Goal: Information Seeking & Learning: Get advice/opinions

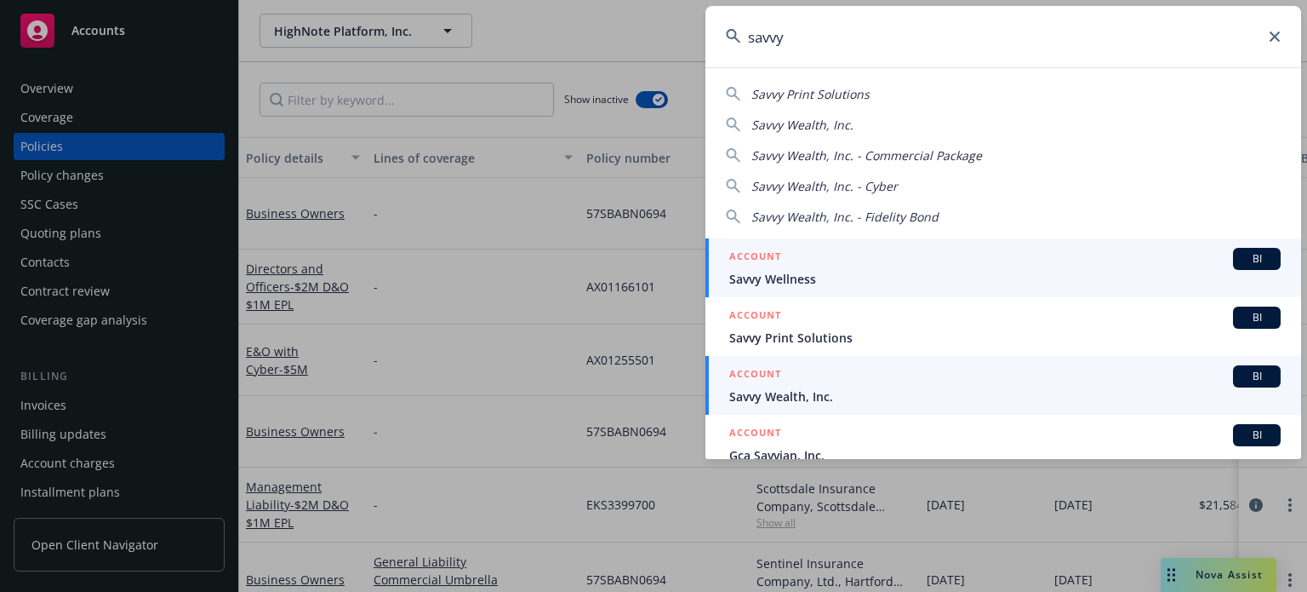
type input "savvy"
click at [872, 404] on link "ACCOUNT BI Savvy Wealth, Inc." at bounding box center [1004, 385] width 596 height 59
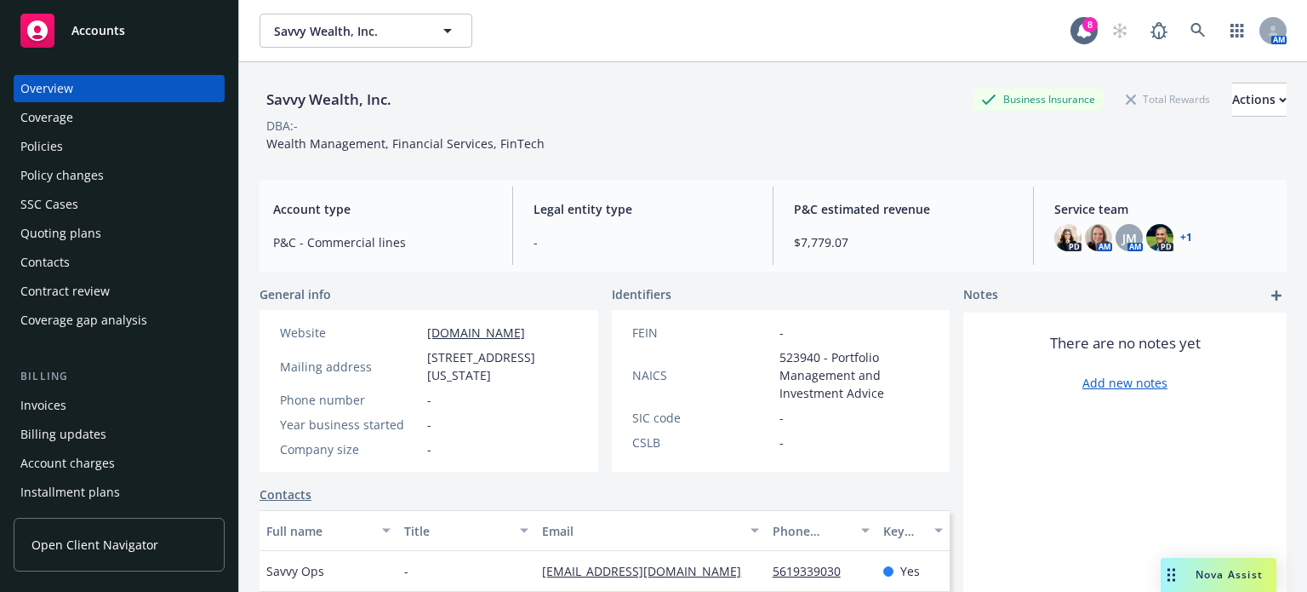
click at [26, 148] on div "Policies" at bounding box center [41, 146] width 43 height 27
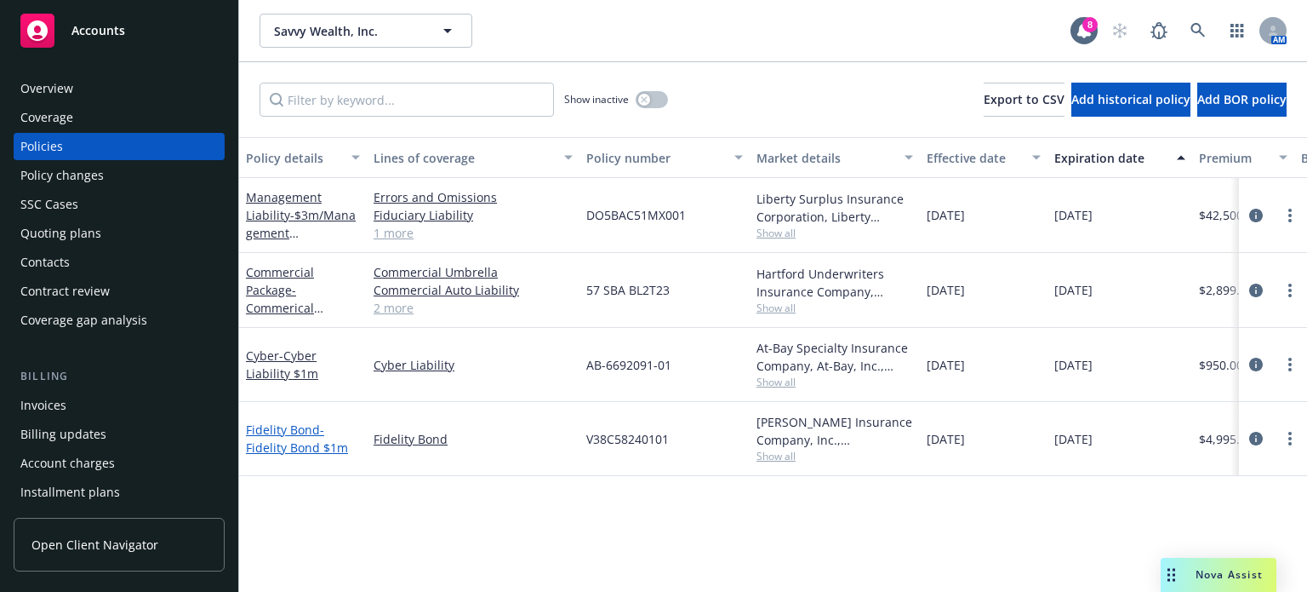
click at [289, 442] on span "- Fidelity Bond $1m" at bounding box center [297, 438] width 102 height 34
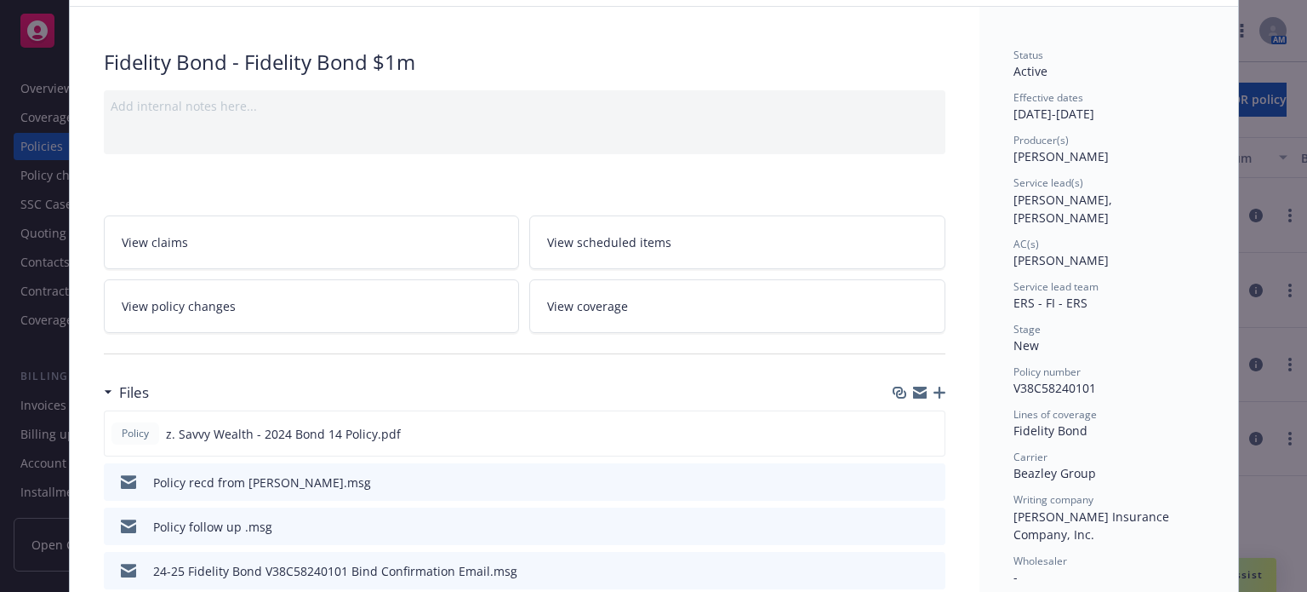
scroll to position [340, 0]
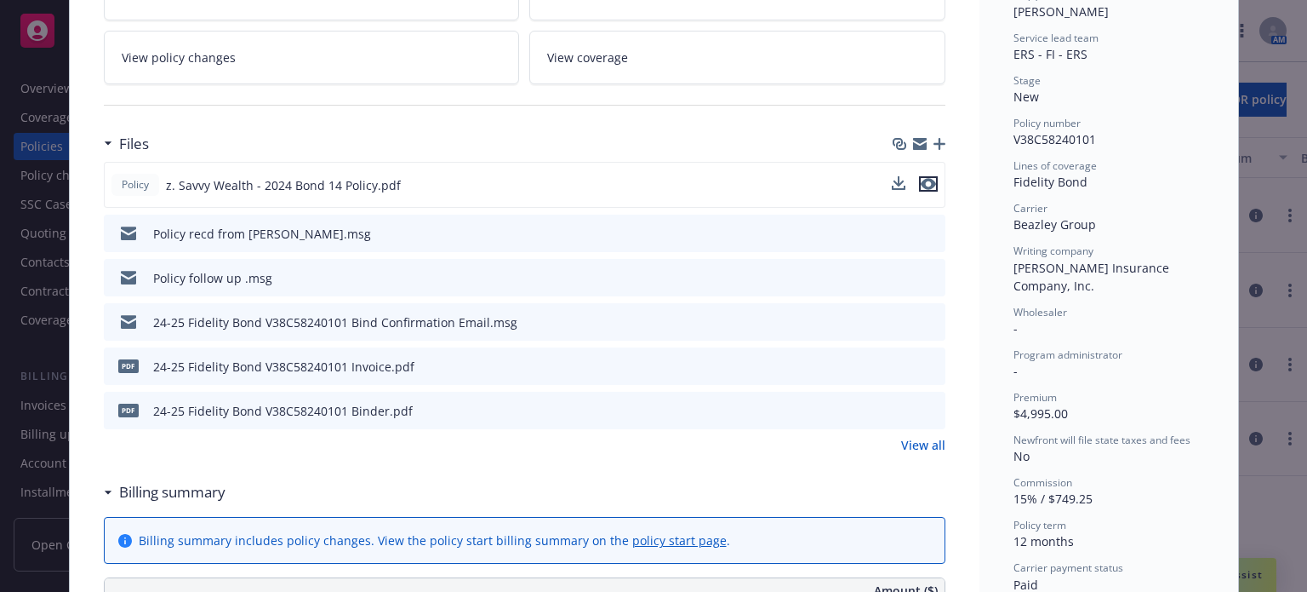
click at [921, 178] on icon "preview file" at bounding box center [928, 184] width 15 height 12
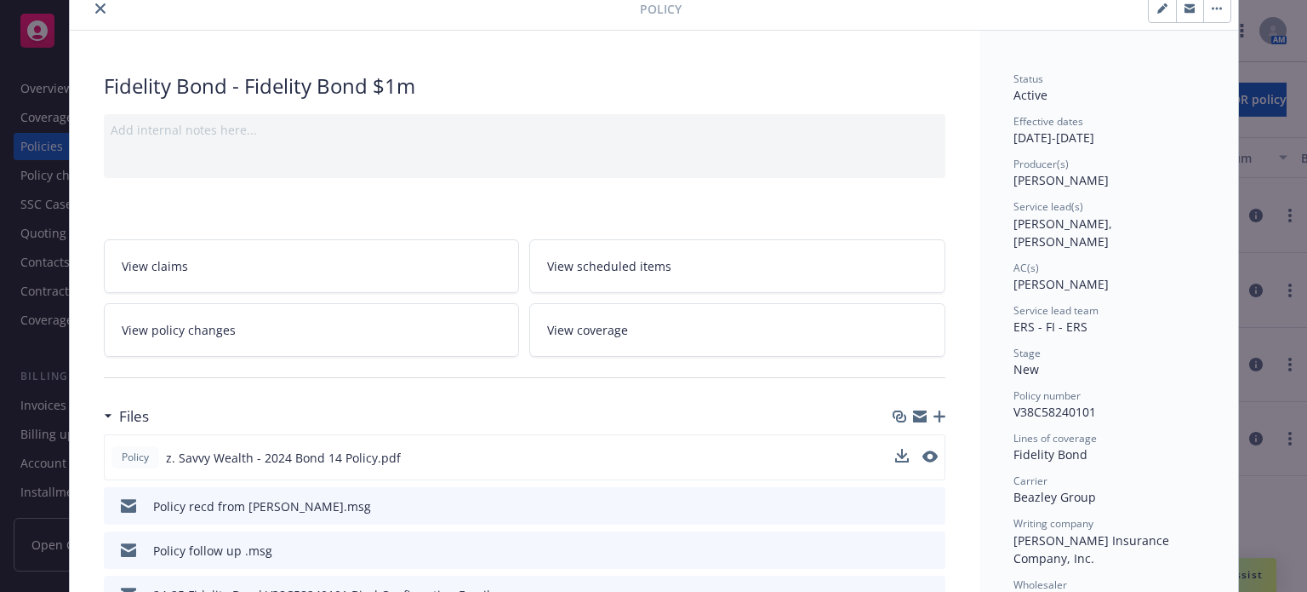
scroll to position [0, 0]
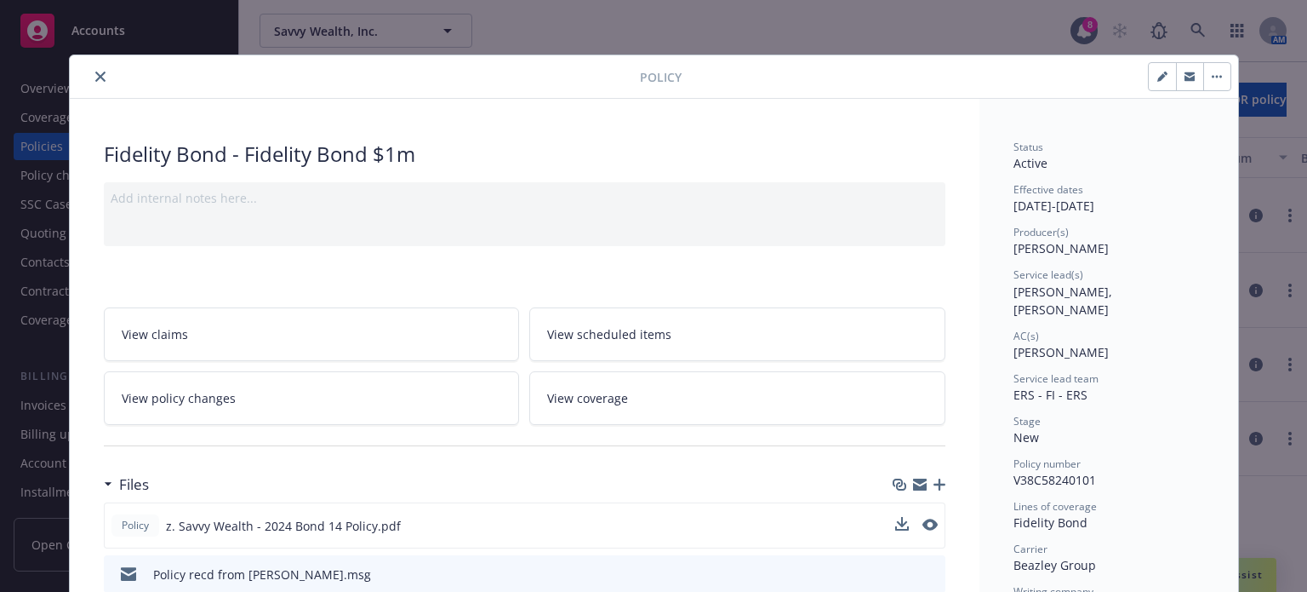
click at [90, 79] on button "close" at bounding box center [100, 76] width 20 height 20
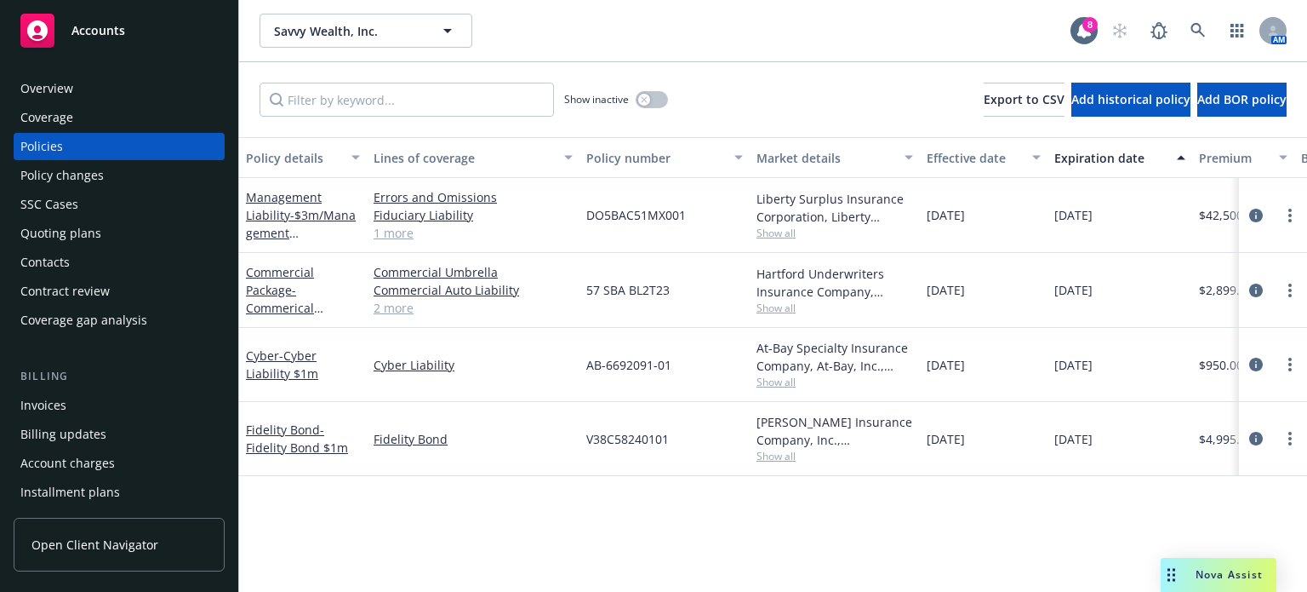
click at [48, 101] on div "Overview" at bounding box center [46, 88] width 53 height 27
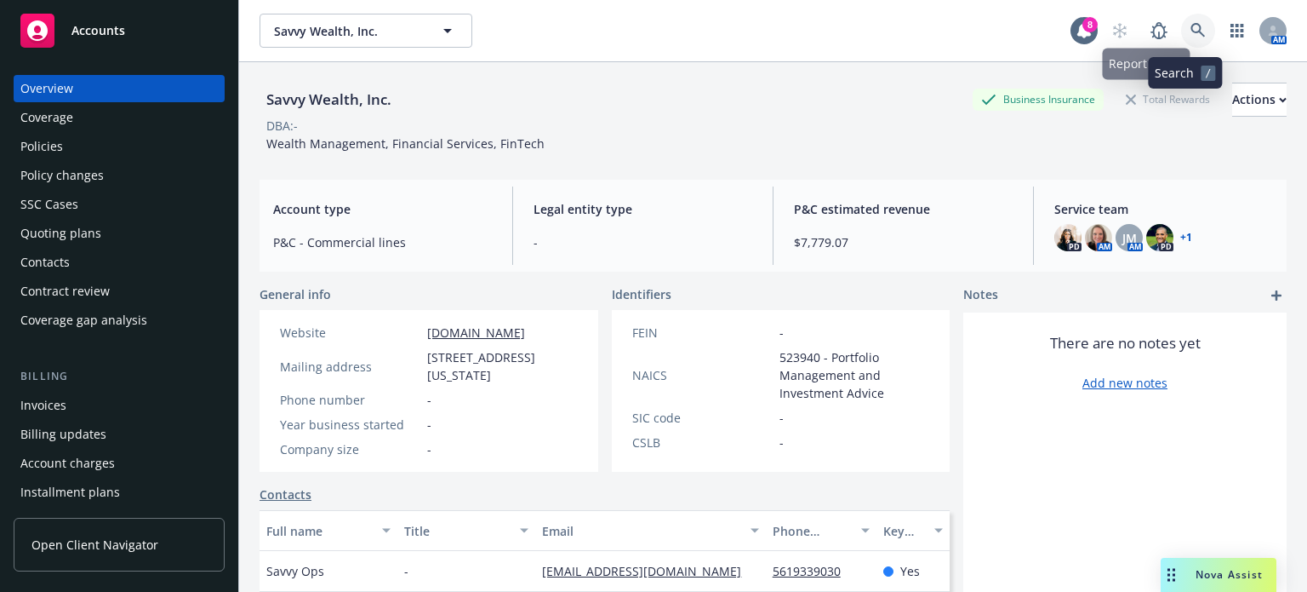
click at [1181, 27] on link at bounding box center [1198, 31] width 34 height 34
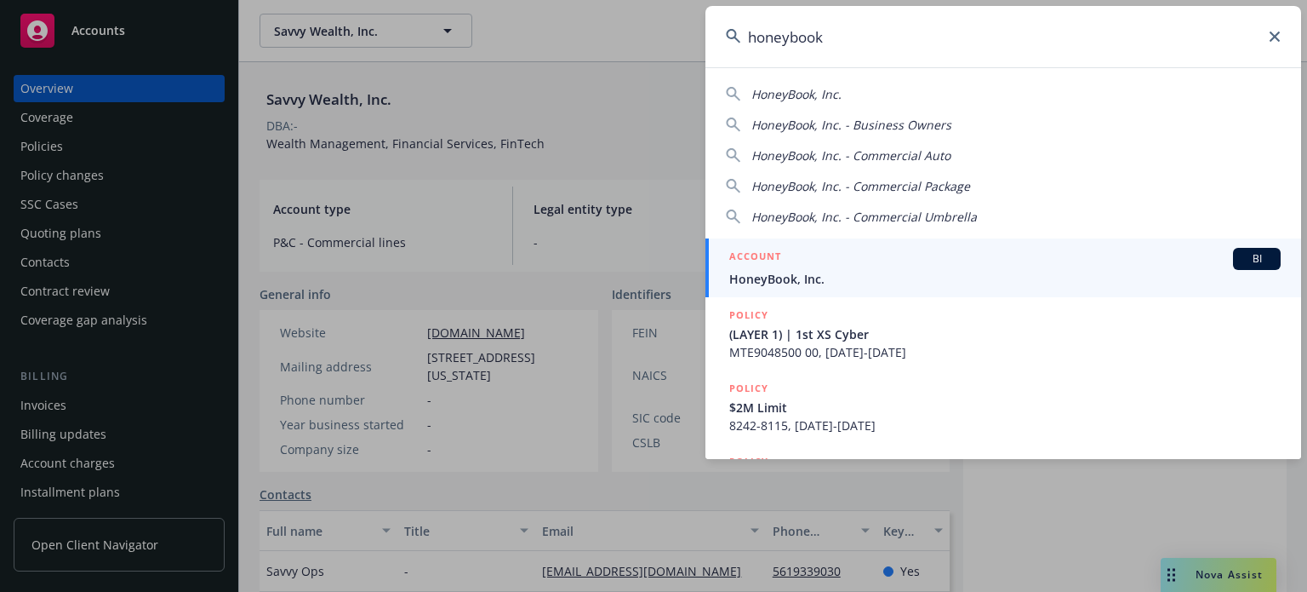
type input "honeybook"
click at [808, 260] on div "ACCOUNT BI" at bounding box center [1005, 259] width 552 height 22
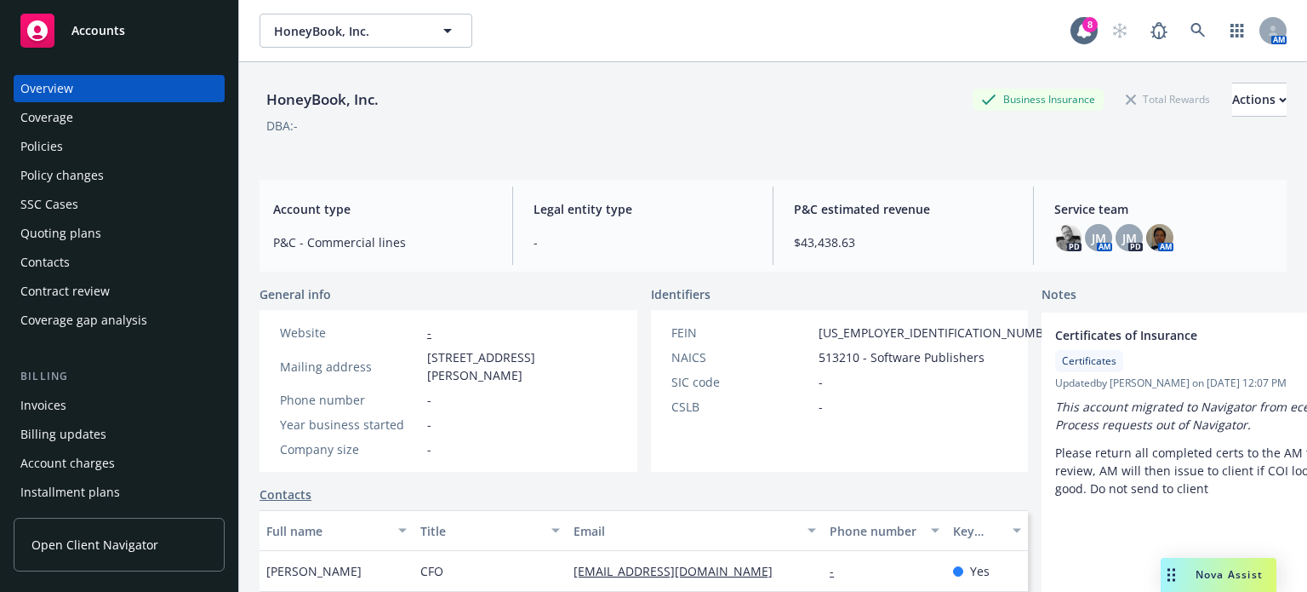
click at [60, 153] on div "Policies" at bounding box center [41, 146] width 43 height 27
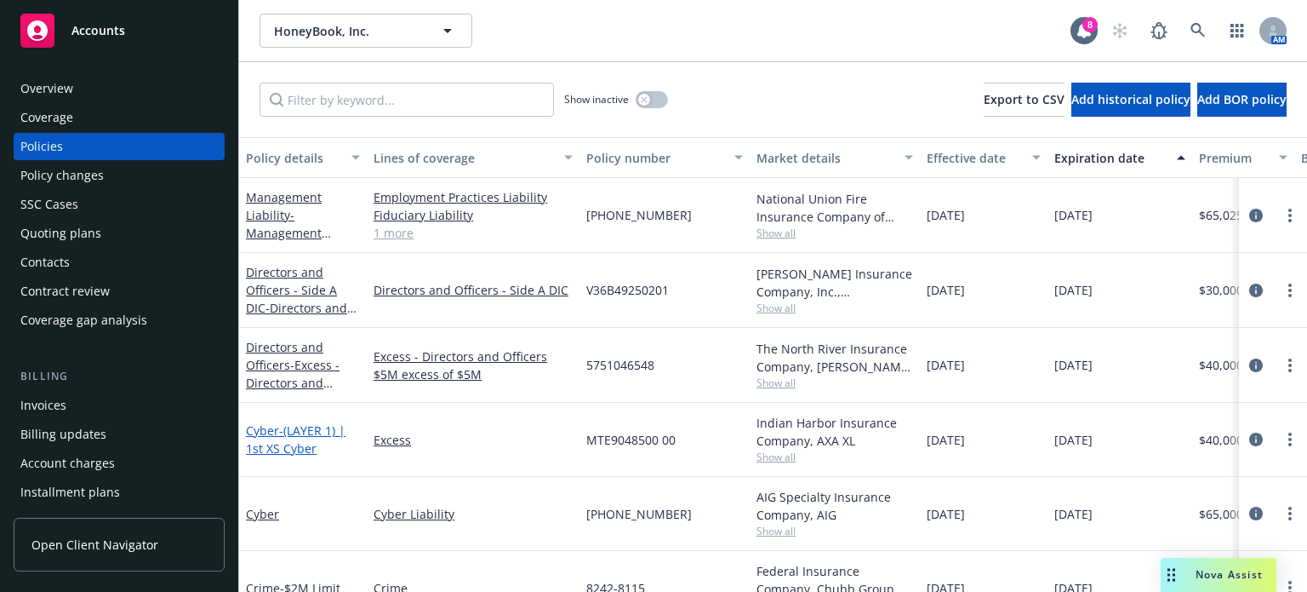
scroll to position [85, 0]
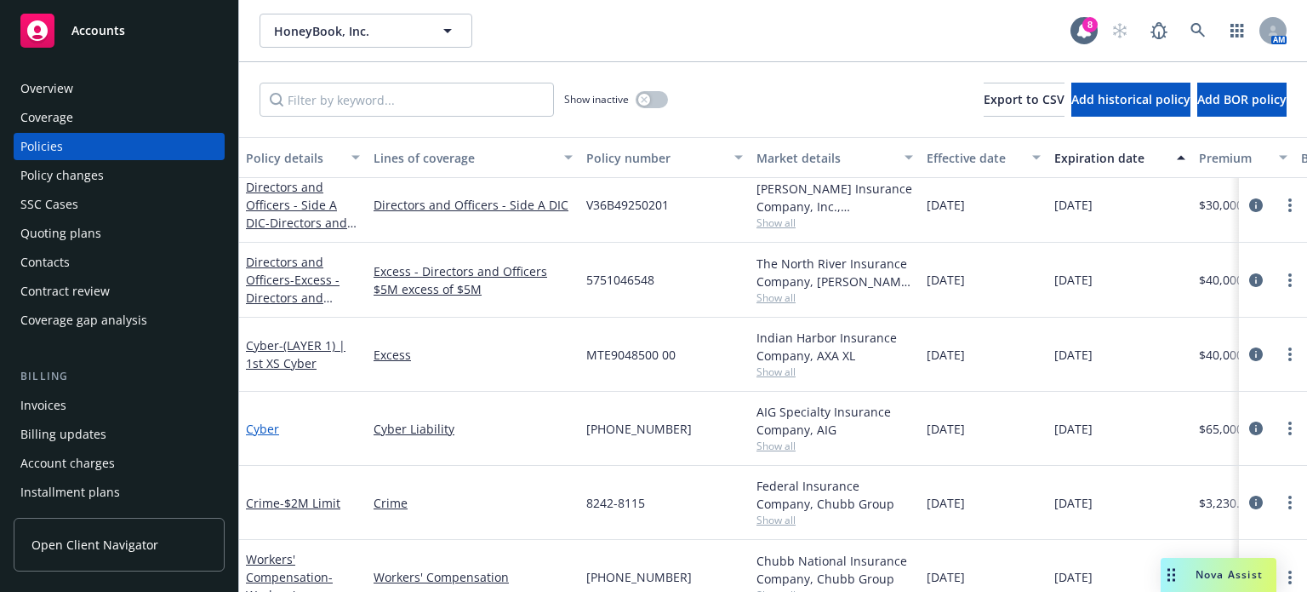
click at [272, 426] on link "Cyber" at bounding box center [262, 428] width 33 height 16
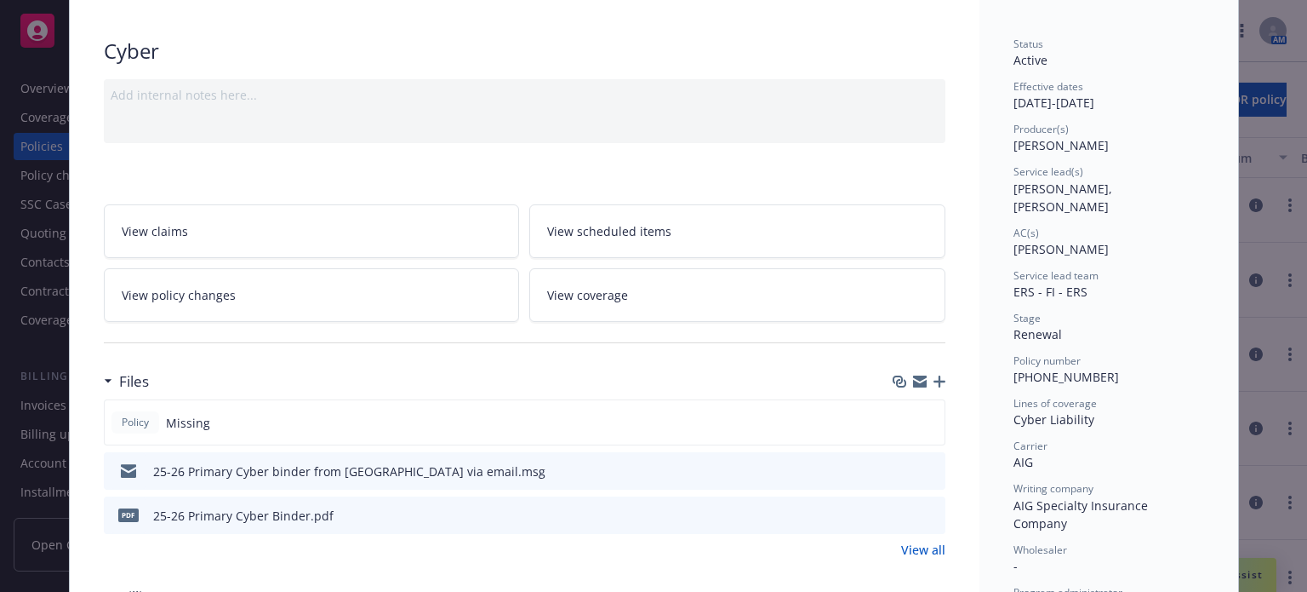
scroll to position [170, 0]
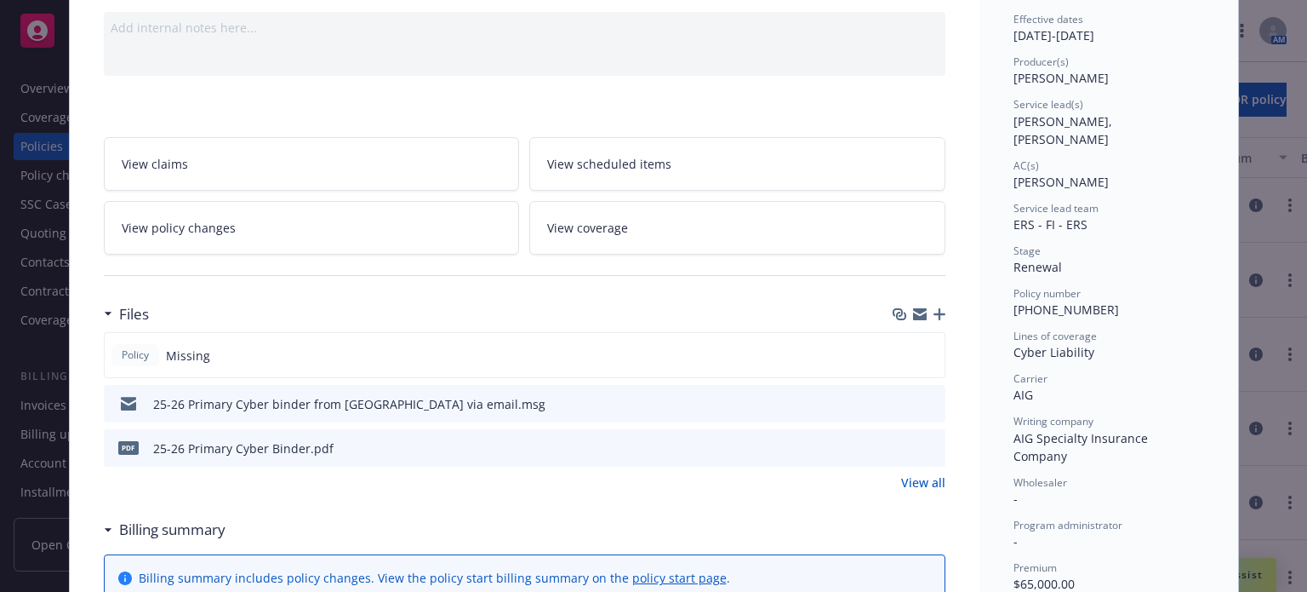
click at [927, 401] on icon "preview file" at bounding box center [929, 403] width 15 height 12
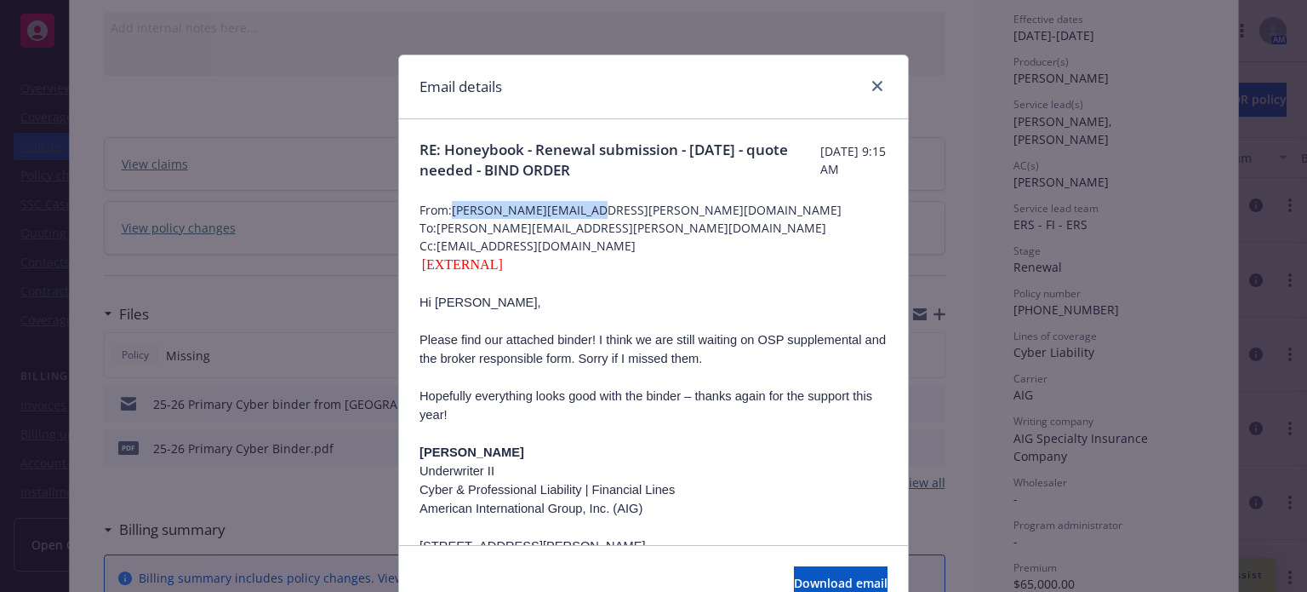
drag, startPoint x: 443, startPoint y: 206, endPoint x: 589, endPoint y: 206, distance: 145.5
click at [589, 206] on span "From: [PERSON_NAME][EMAIL_ADDRESS][PERSON_NAME][DOMAIN_NAME]" at bounding box center [654, 210] width 468 height 18
copy span "[PERSON_NAME][EMAIL_ADDRESS][PERSON_NAME][DOMAIN_NAME]"
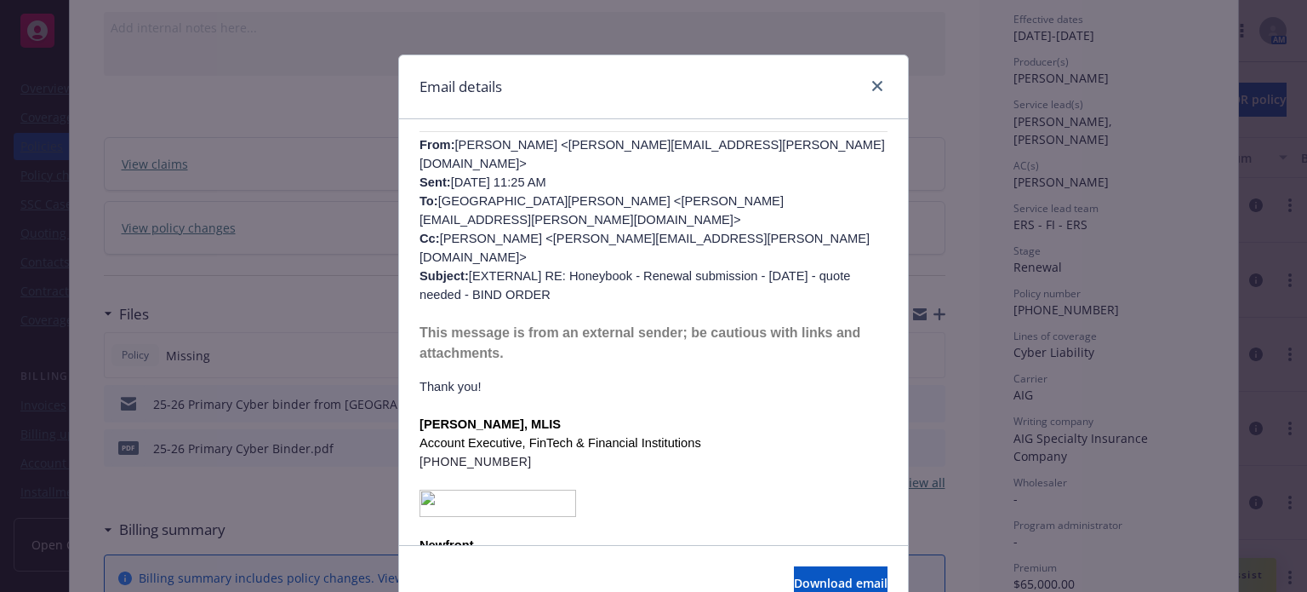
scroll to position [511, 0]
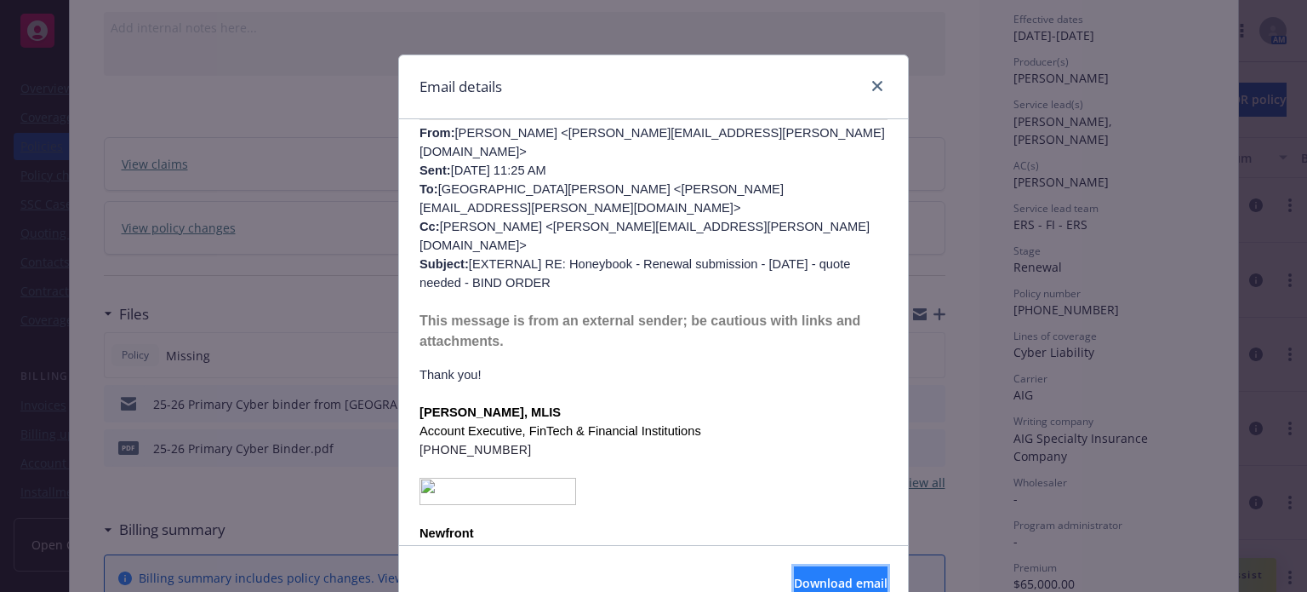
click at [855, 578] on button "Download email" at bounding box center [841, 583] width 94 height 34
click at [867, 78] on link "close" at bounding box center [877, 86] width 20 height 20
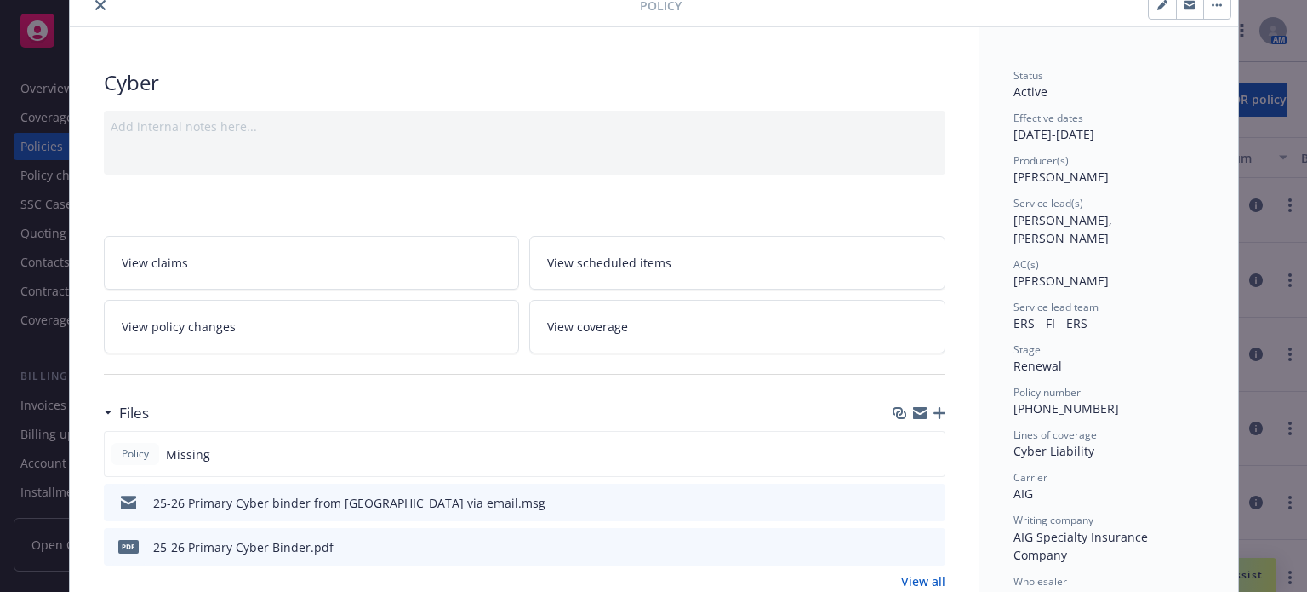
scroll to position [0, 0]
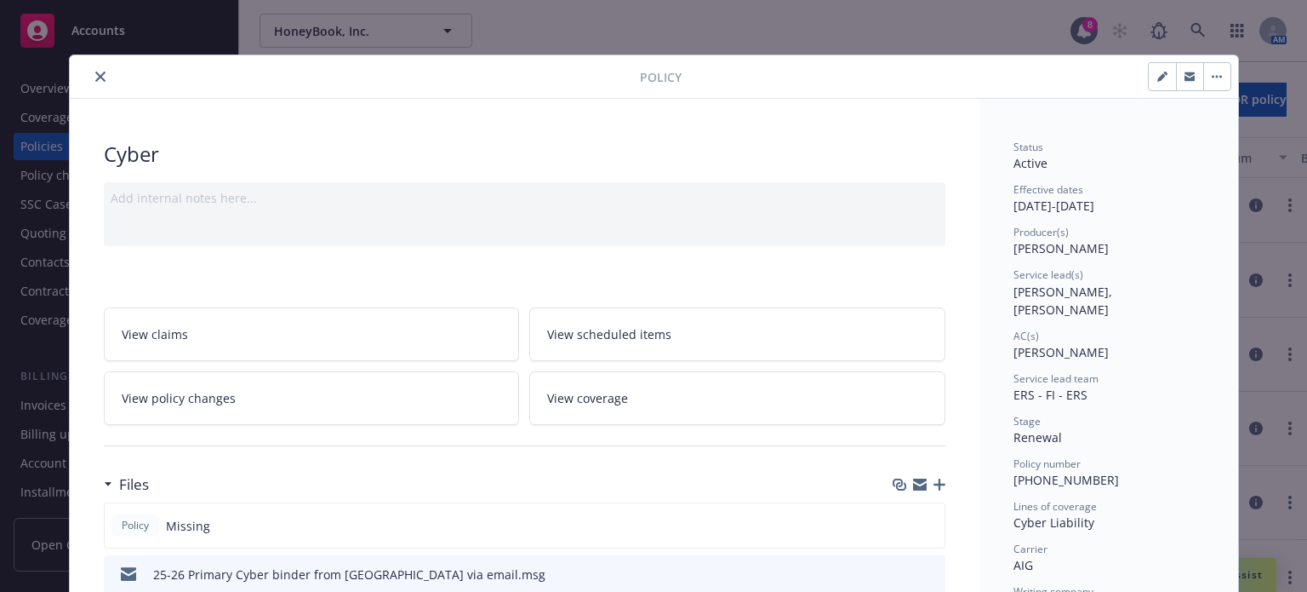
click at [95, 76] on icon "close" at bounding box center [100, 76] width 10 height 10
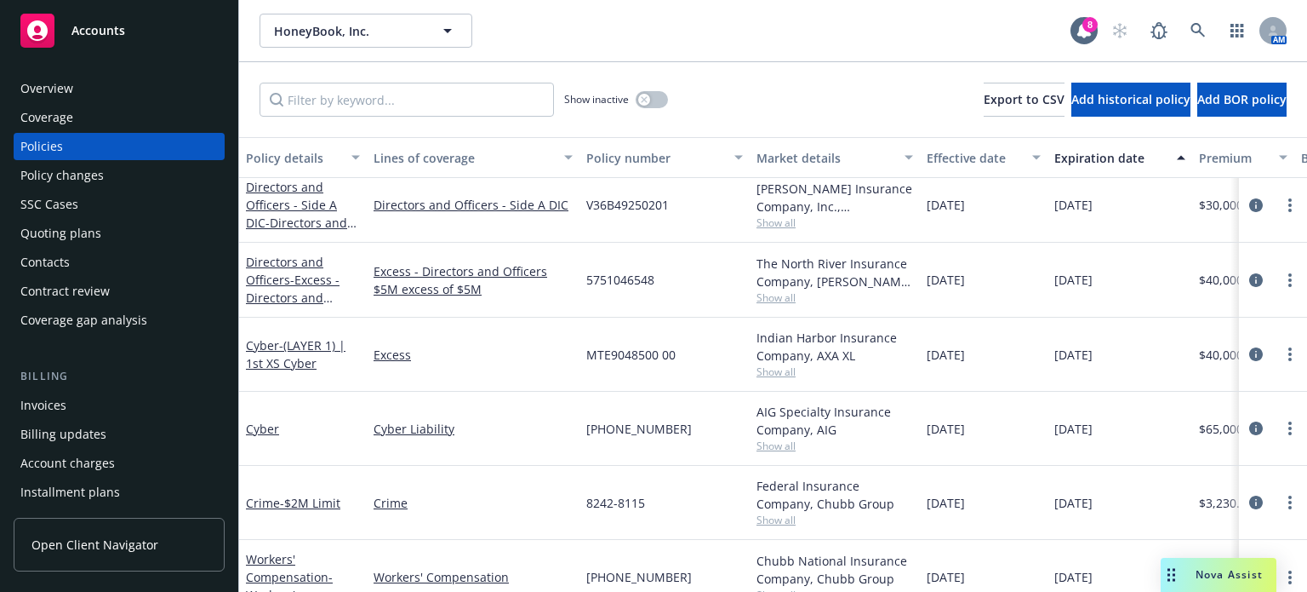
click at [1216, 577] on span "Nova Assist" at bounding box center [1229, 574] width 67 height 14
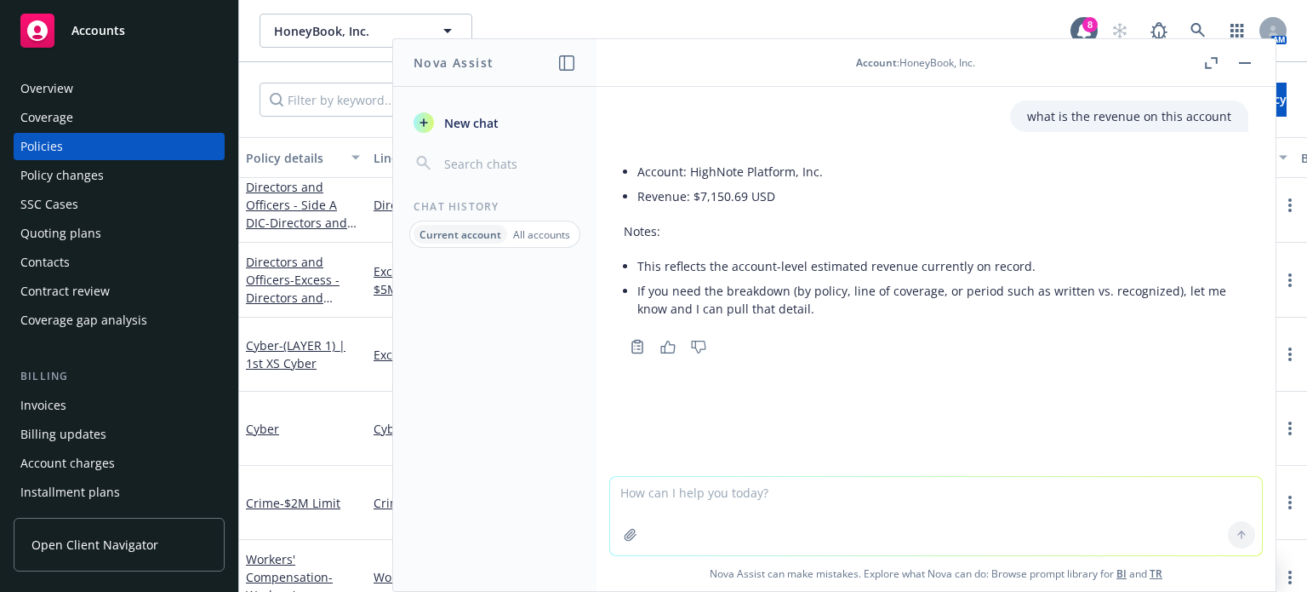
click at [803, 509] on textarea at bounding box center [936, 516] width 652 height 78
type textarea "does ireland require a local d&o policy"
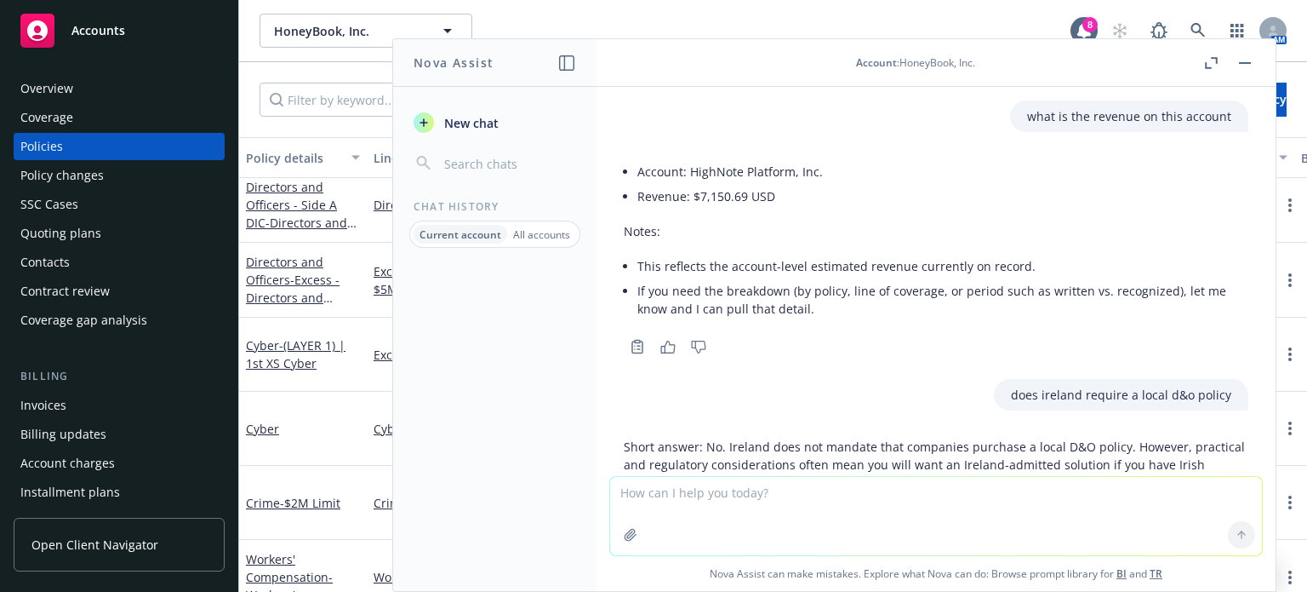
click at [60, 80] on div "Overview" at bounding box center [46, 88] width 53 height 27
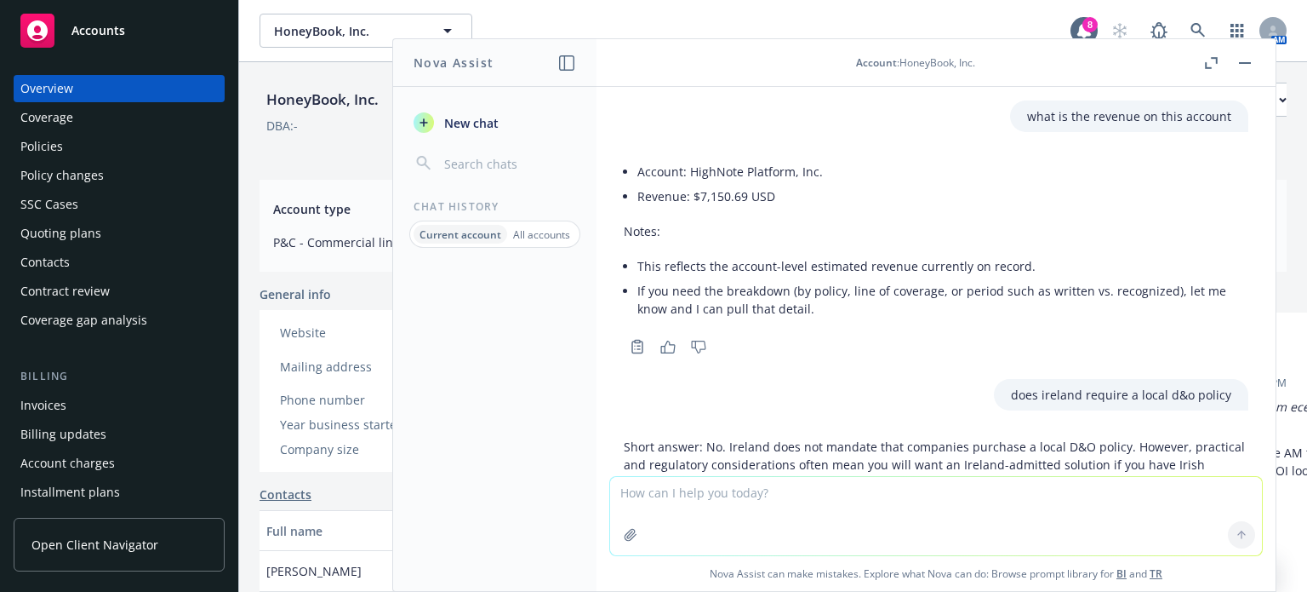
click at [1248, 68] on button "button" at bounding box center [1245, 63] width 20 height 20
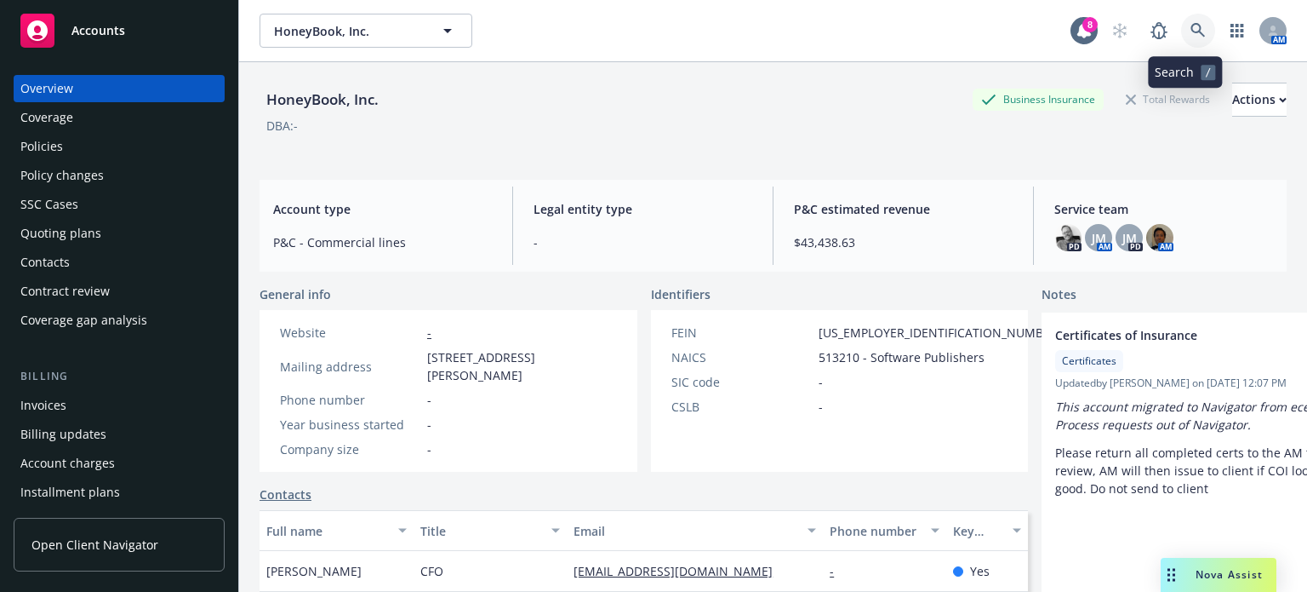
click at [1181, 30] on link at bounding box center [1198, 31] width 34 height 34
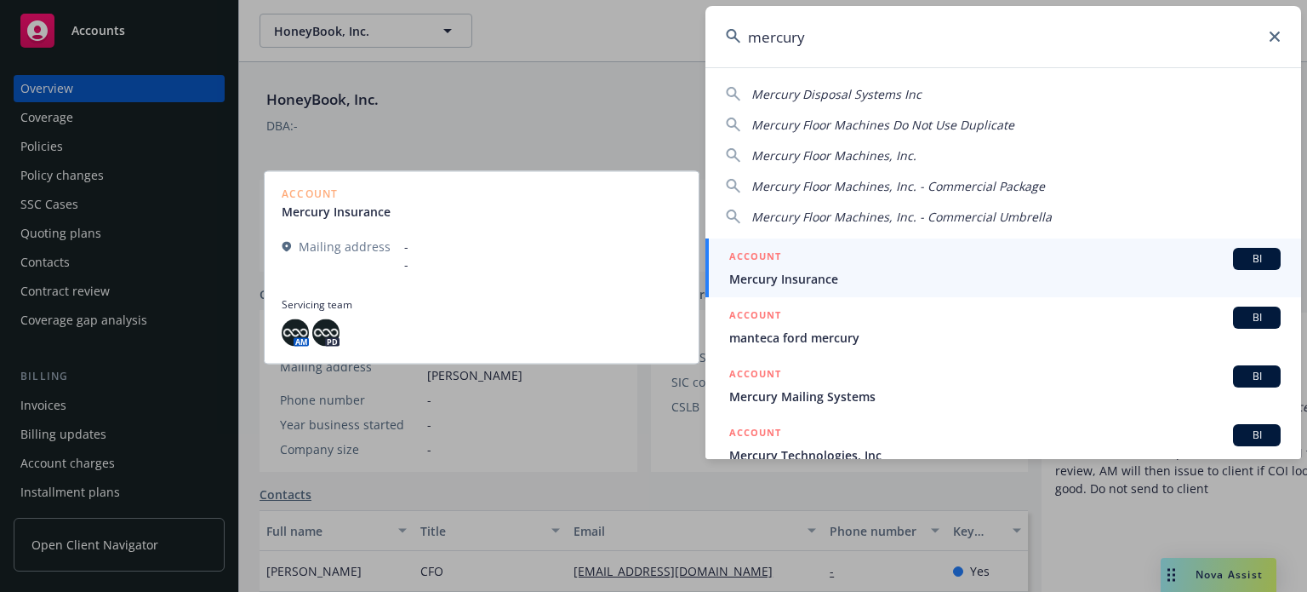
type input "mercury"
click at [869, 270] on span "Mercury Insurance" at bounding box center [1005, 279] width 552 height 18
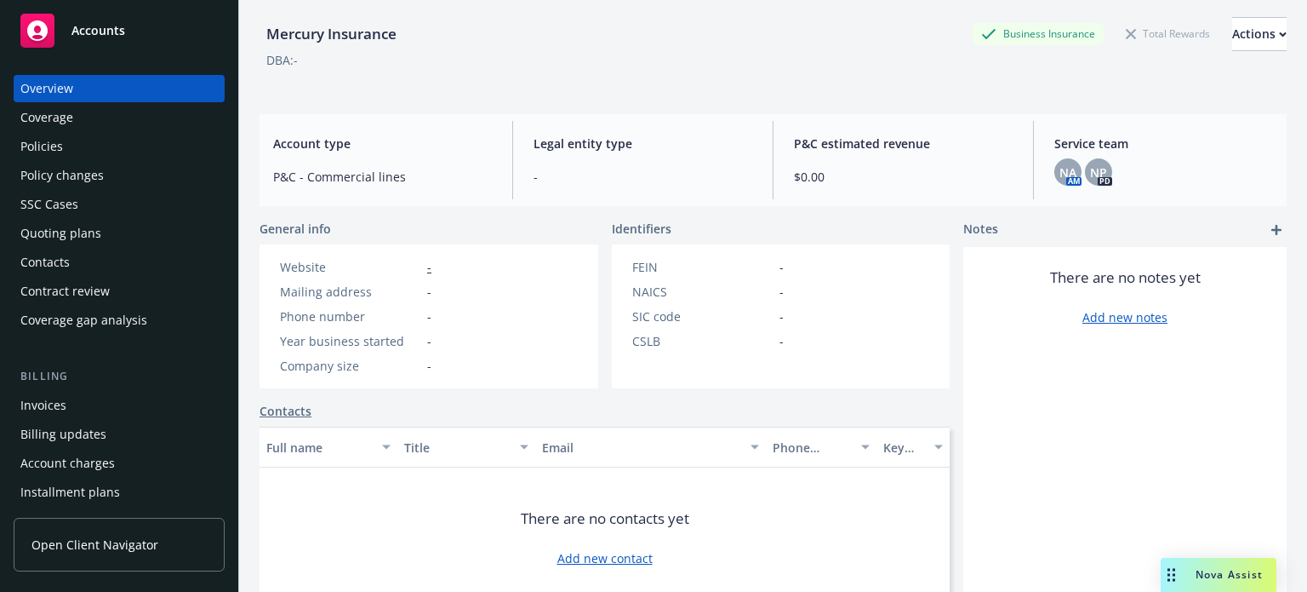
scroll to position [255, 0]
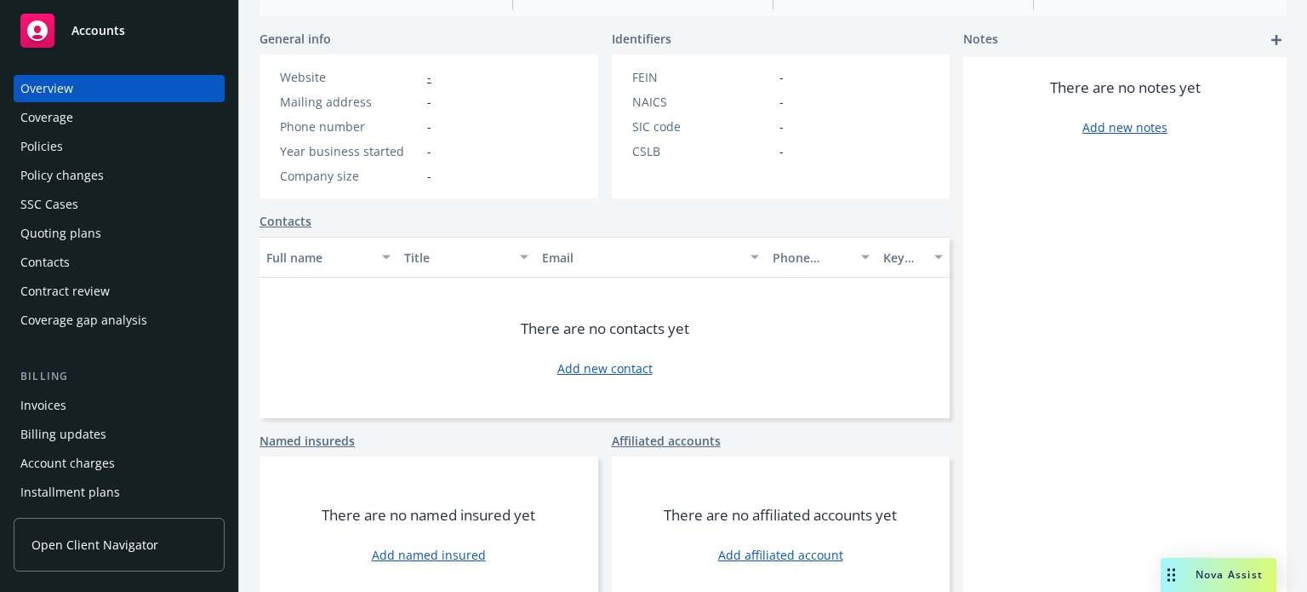
click at [1212, 578] on span "Nova Assist" at bounding box center [1229, 574] width 67 height 14
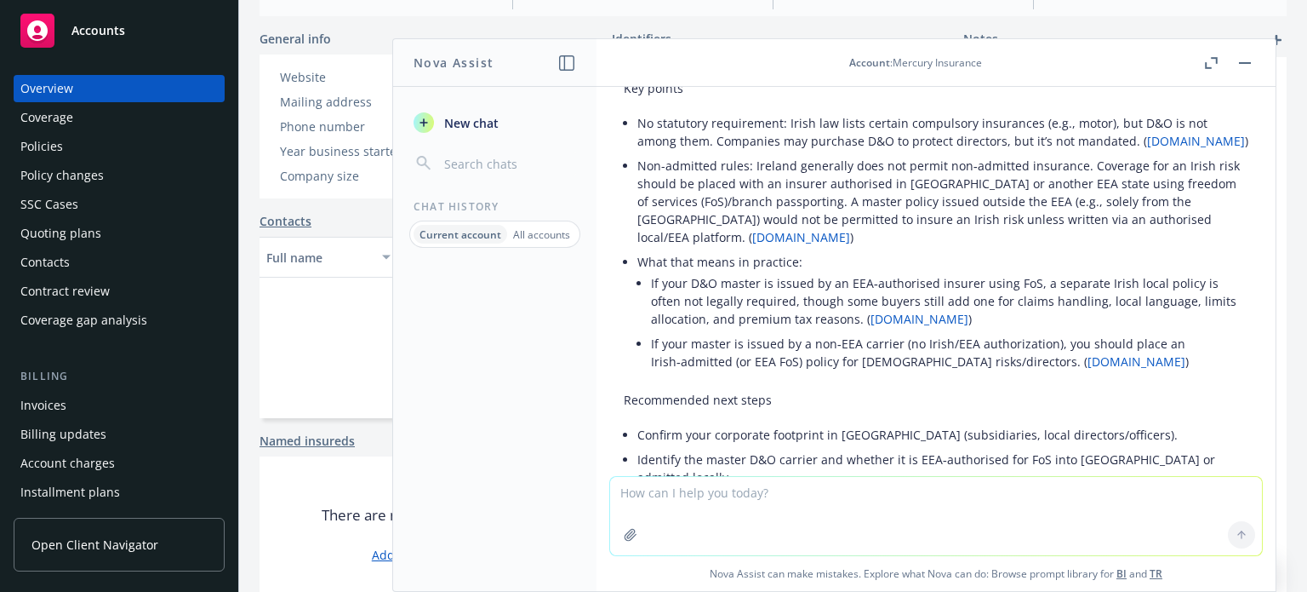
scroll to position [511, 0]
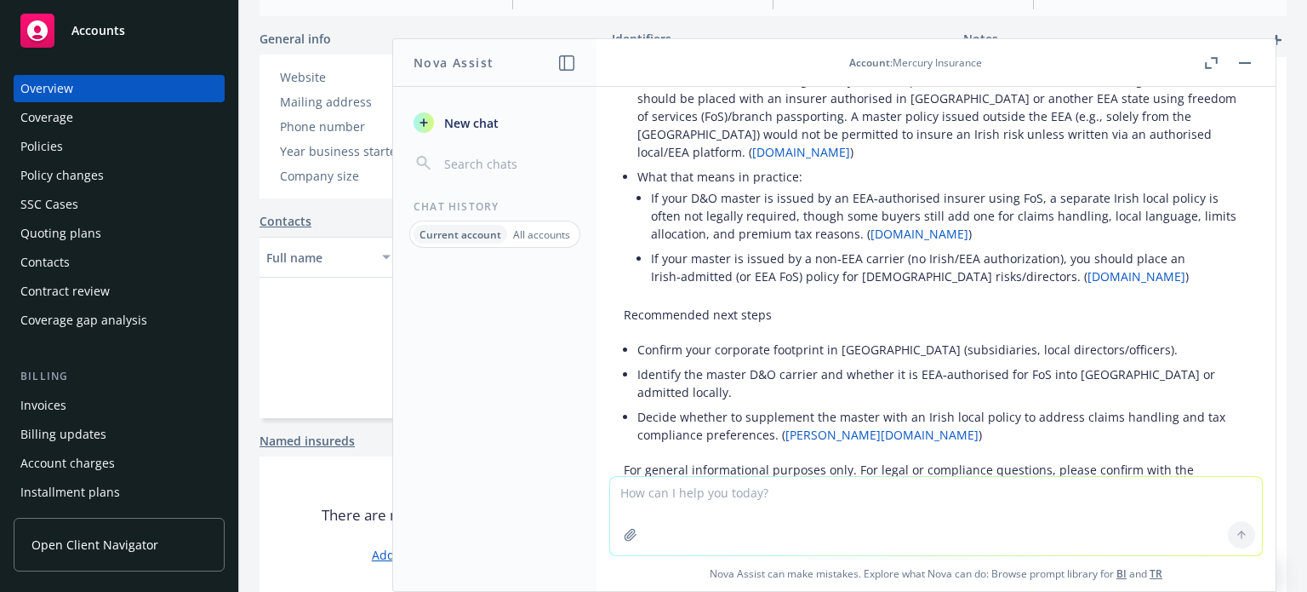
click at [241, 13] on div "Mercury Insurance Business Insurance Total Rewards Actions DBA: - Account type …" at bounding box center [773, 103] width 1068 height 592
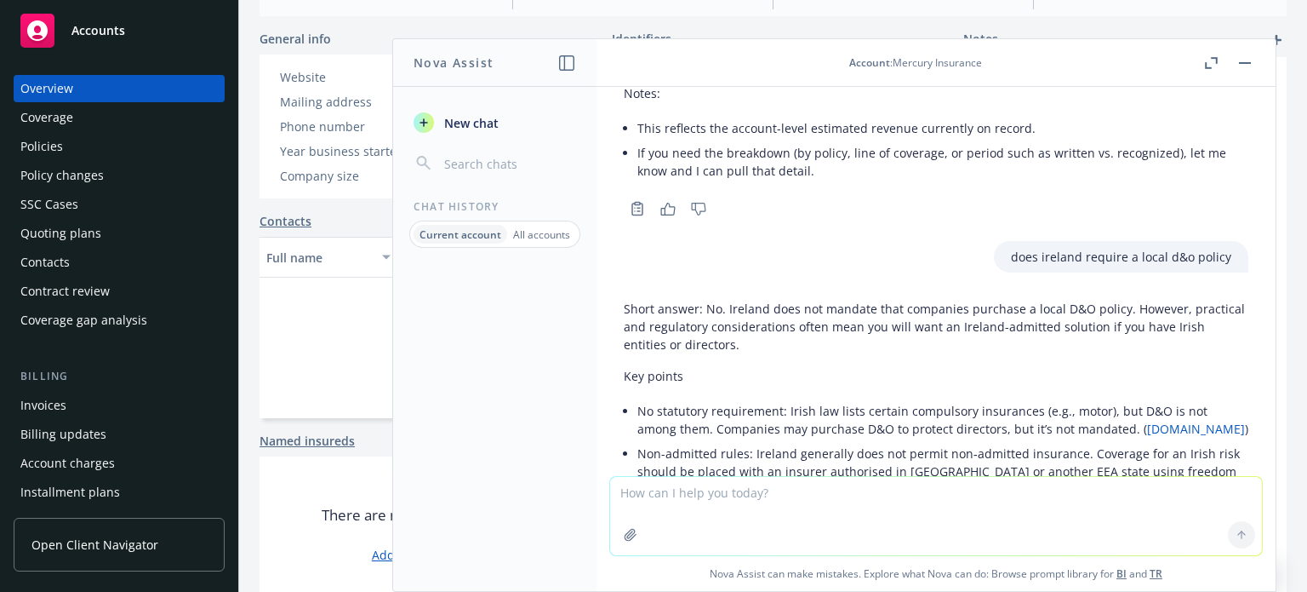
scroll to position [0, 0]
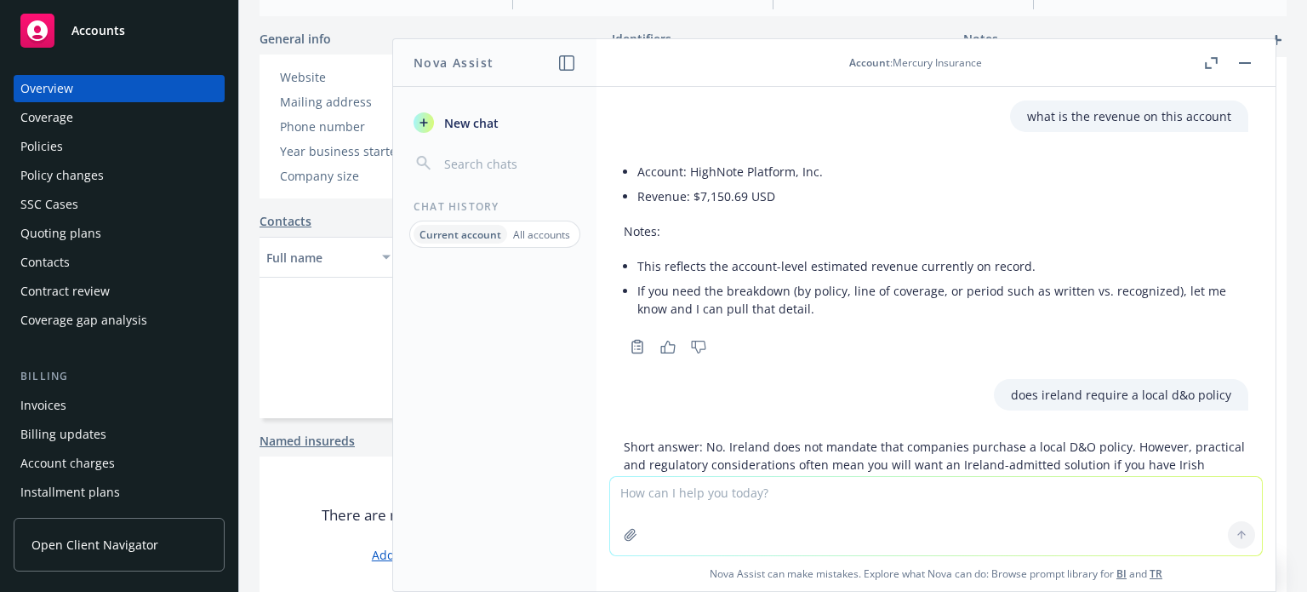
click at [240, 409] on div "Mercury Insurance Mercury Insurance 8 AM Mercury Insurance Business Insurance T…" at bounding box center [773, 296] width 1068 height 592
click at [352, 20] on div "Mercury Insurance Business Insurance Total Rewards Actions DBA: - Account type …" at bounding box center [773, 92] width 1027 height 571
click at [1246, 59] on button "button" at bounding box center [1245, 63] width 20 height 20
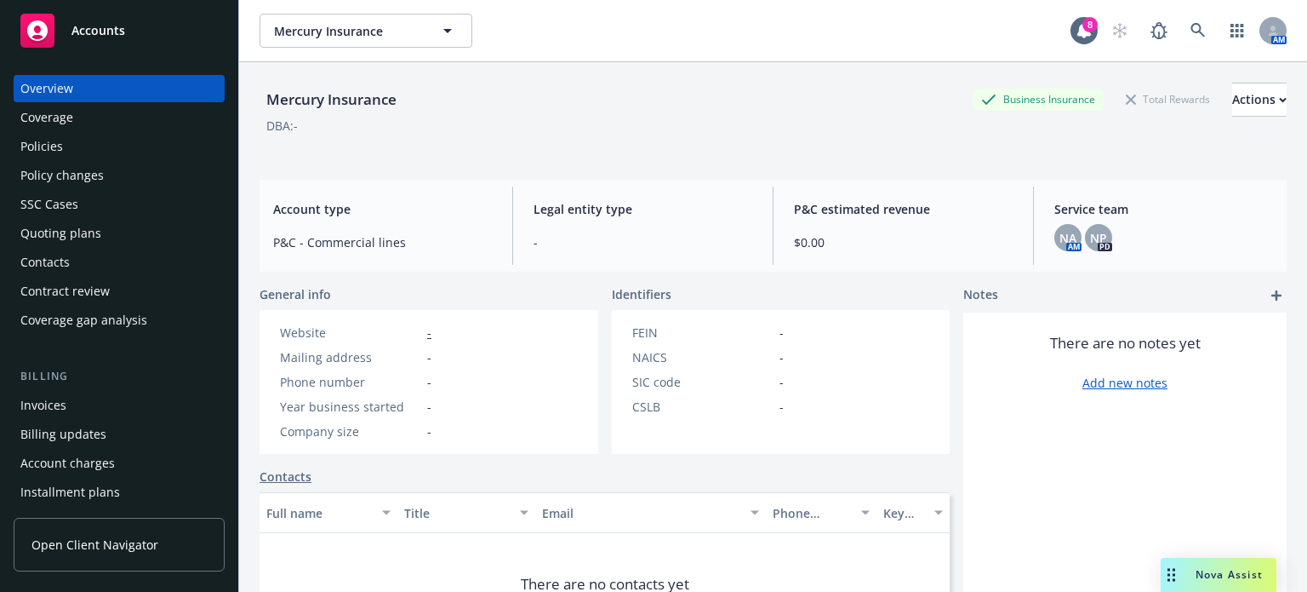
click at [23, 144] on div "Policies" at bounding box center [41, 146] width 43 height 27
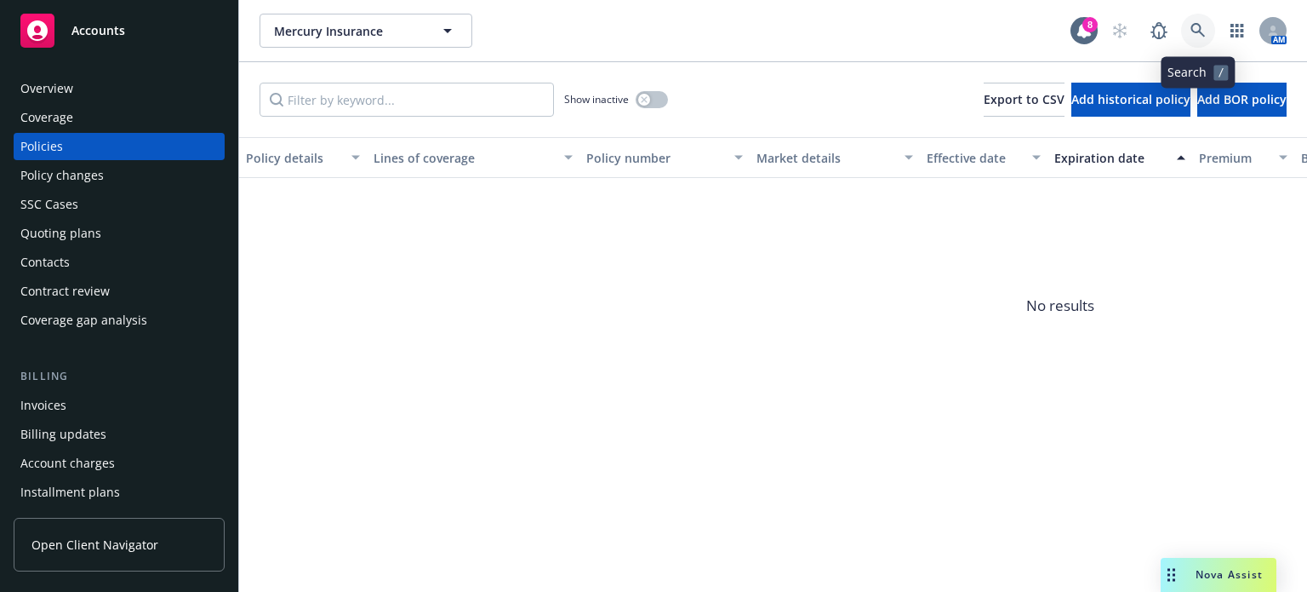
click at [1201, 31] on icon at bounding box center [1198, 30] width 14 height 14
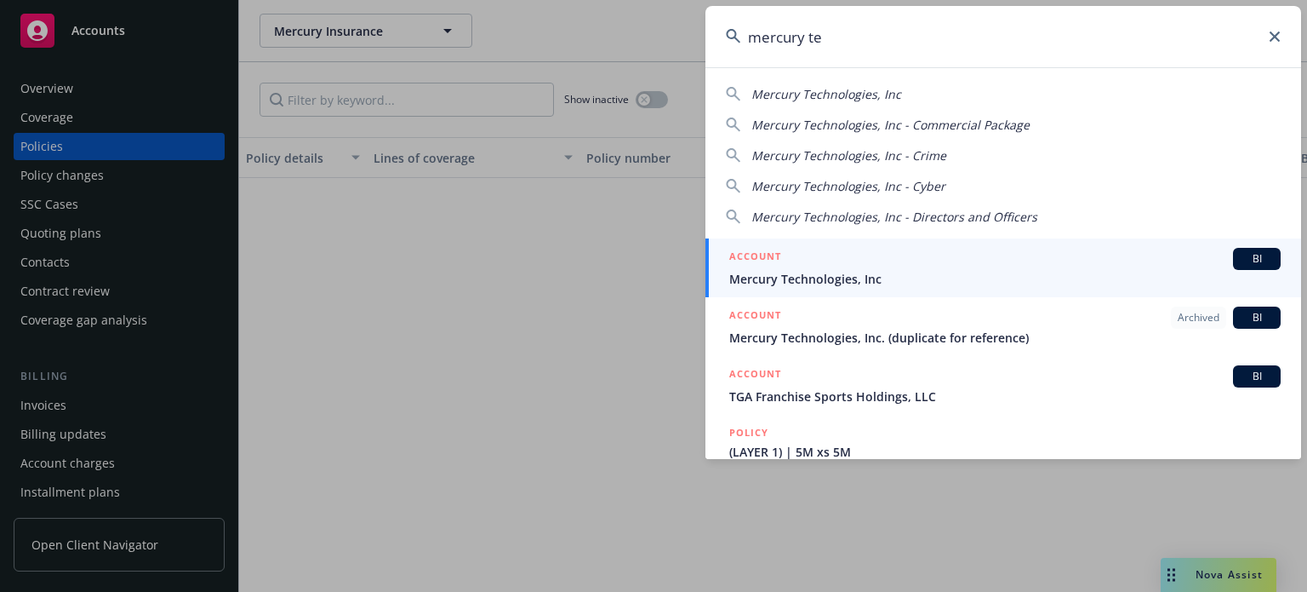
type input "mercury te"
click at [861, 268] on div "ACCOUNT BI" at bounding box center [1005, 259] width 552 height 22
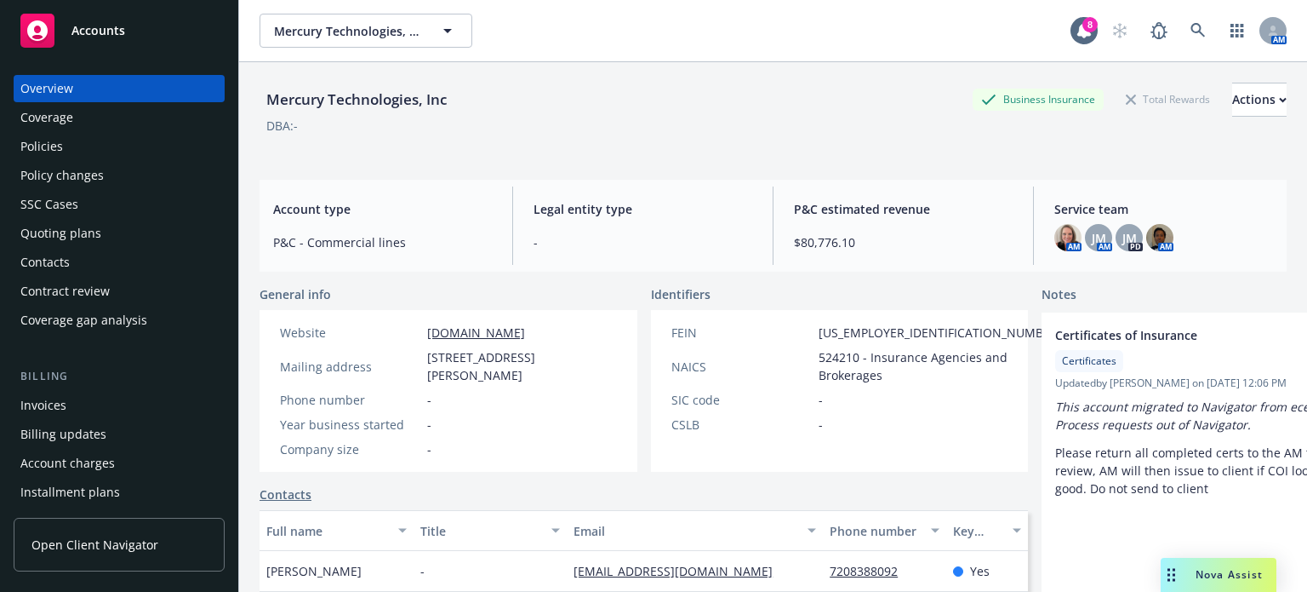
click at [82, 140] on div "Policies" at bounding box center [118, 146] width 197 height 27
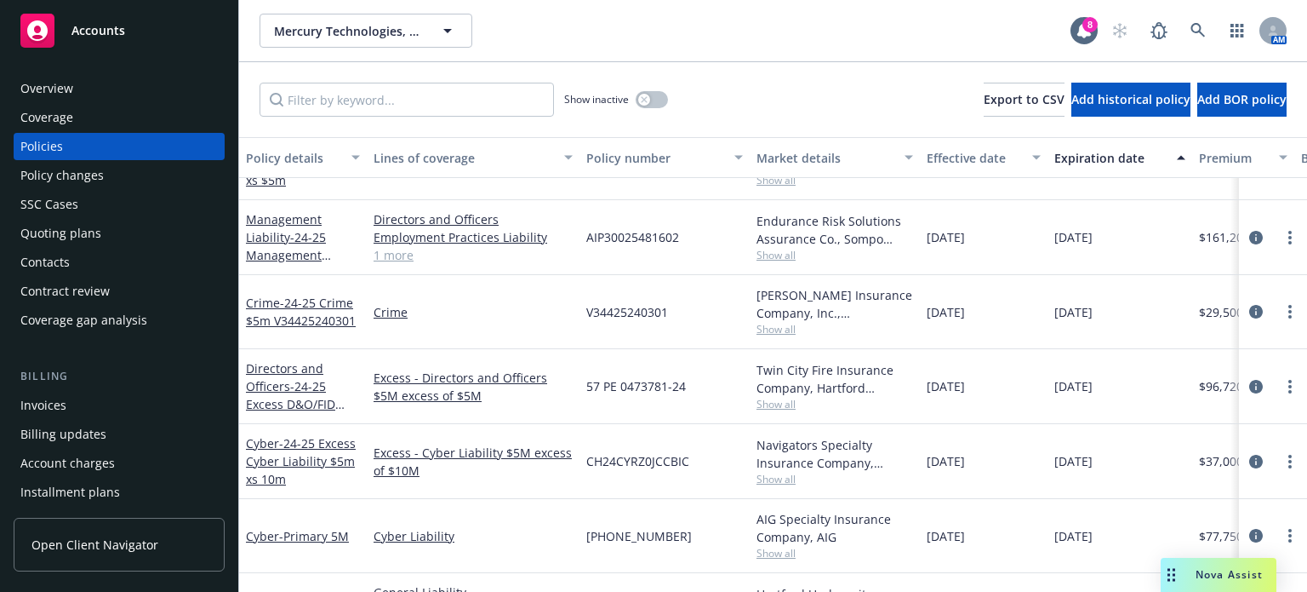
scroll to position [18, 0]
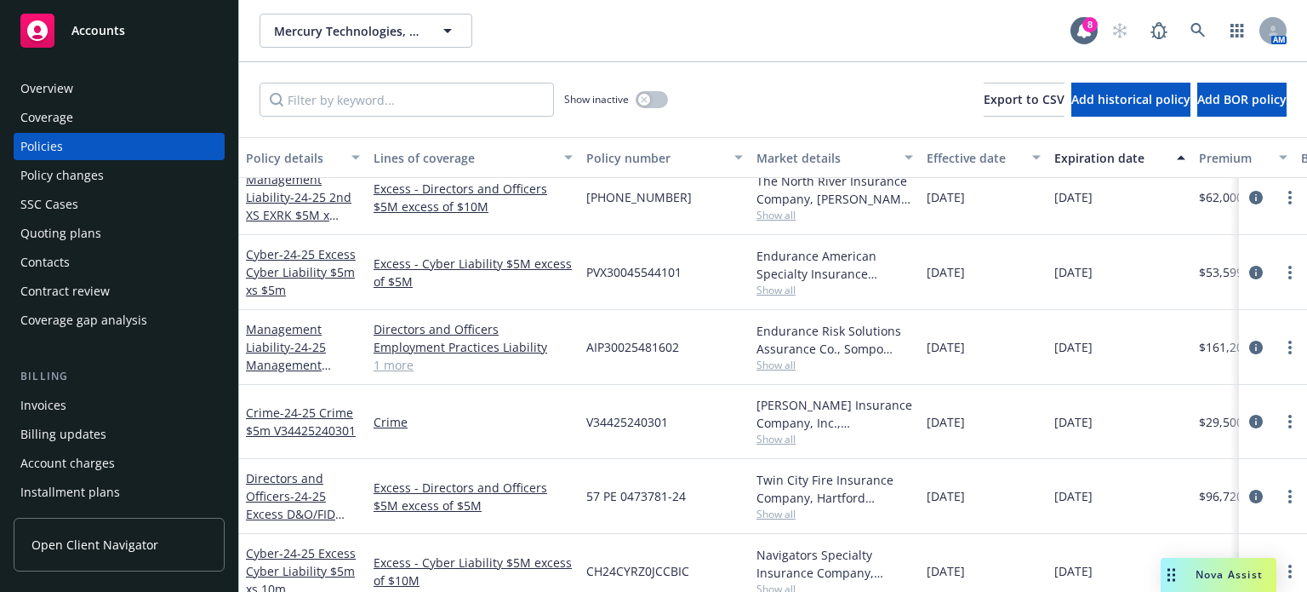
click at [1239, 572] on span "Nova Assist" at bounding box center [1229, 574] width 67 height 14
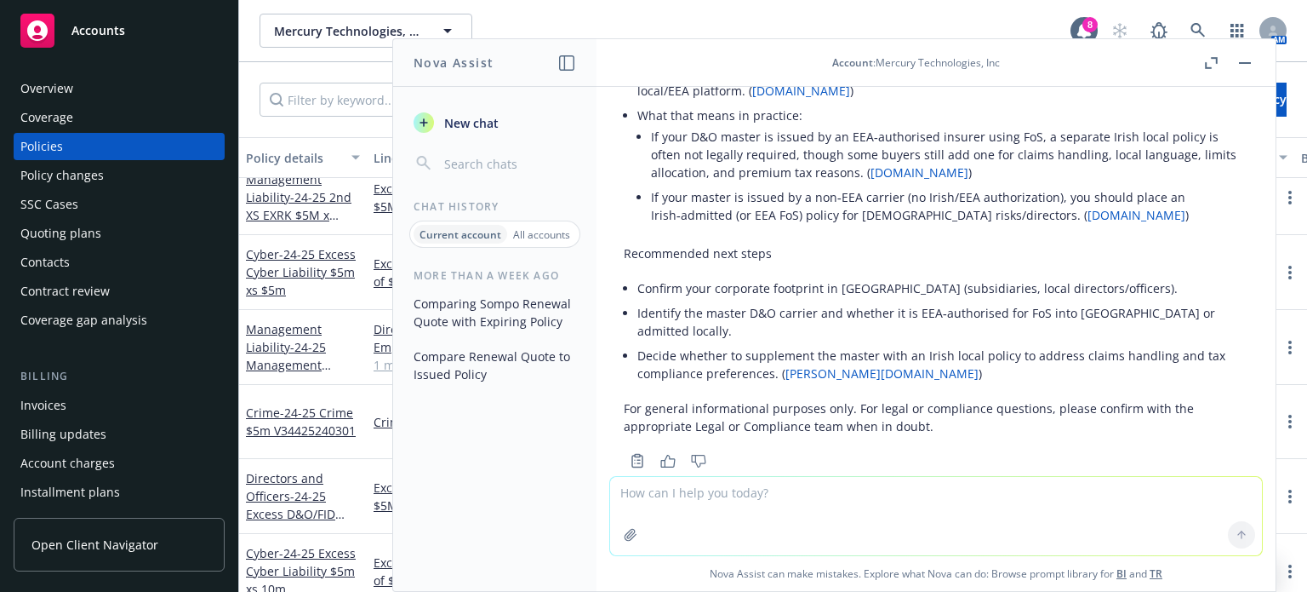
scroll to position [573, 0]
click at [793, 485] on textarea at bounding box center [936, 516] width 652 height 78
type textarea "how about crime"
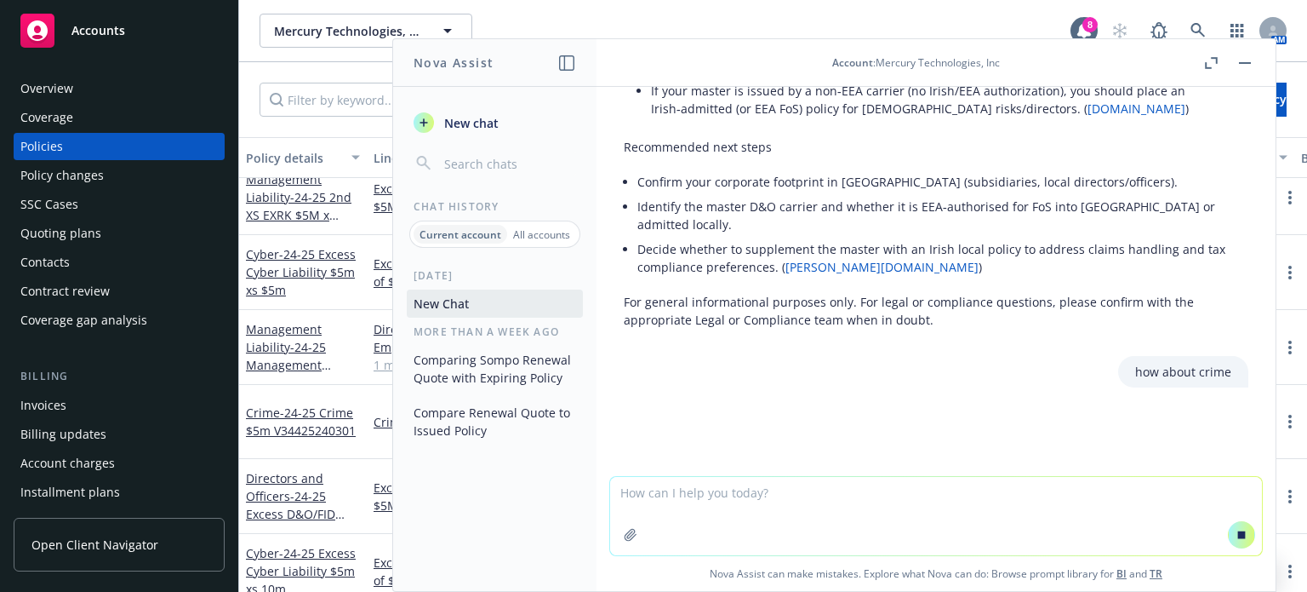
scroll to position [611, 0]
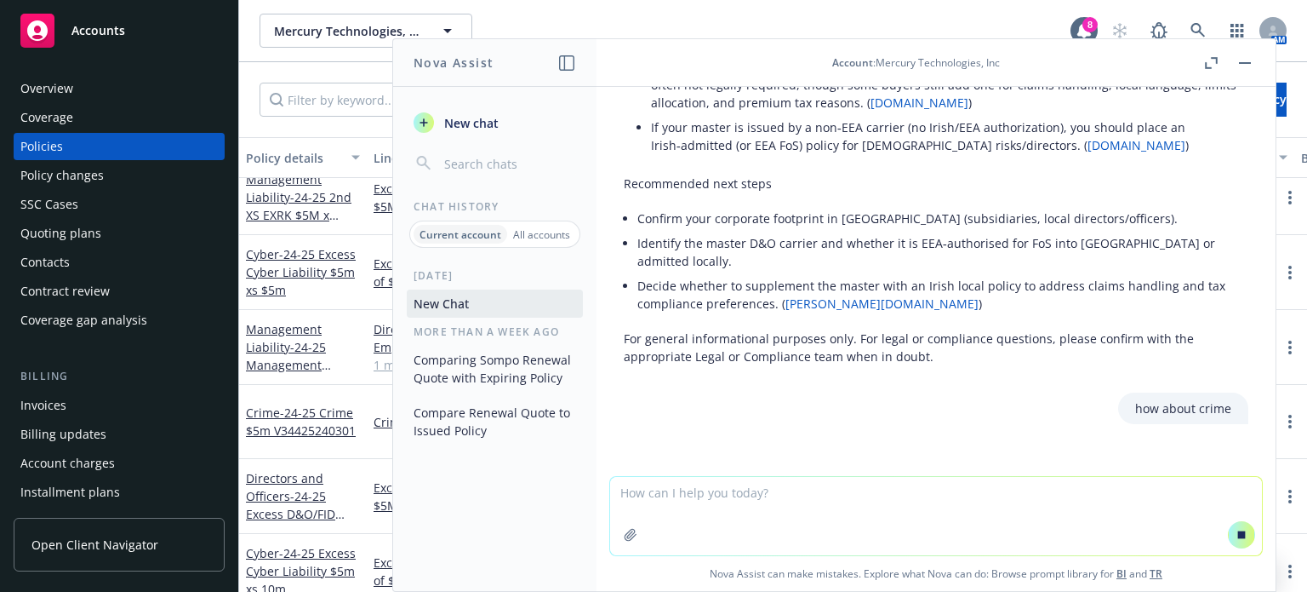
click at [801, 295] on link "[PERSON_NAME][DOMAIN_NAME]" at bounding box center [882, 303] width 193 height 16
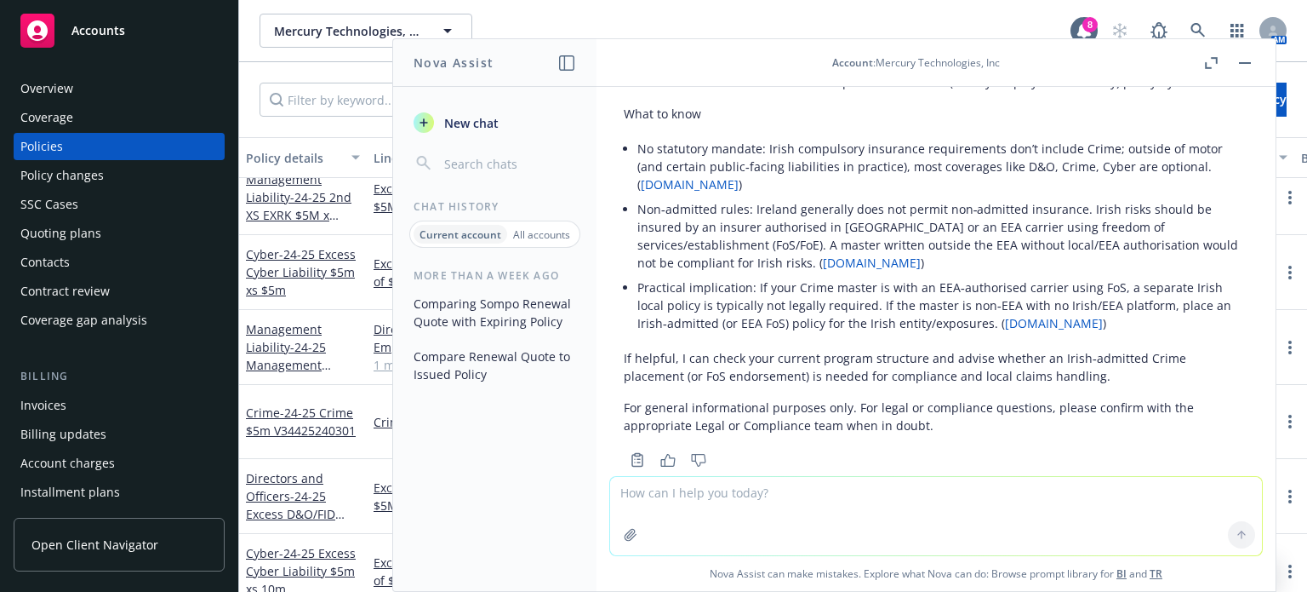
scroll to position [880, 0]
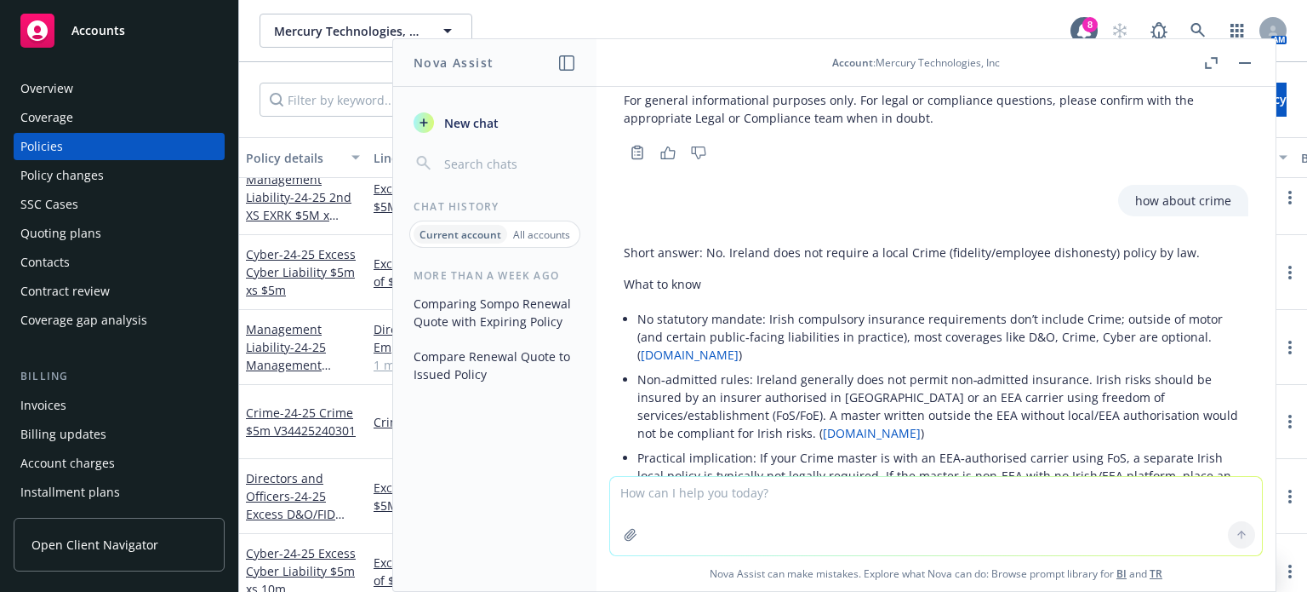
click at [1247, 56] on button "button" at bounding box center [1245, 63] width 20 height 20
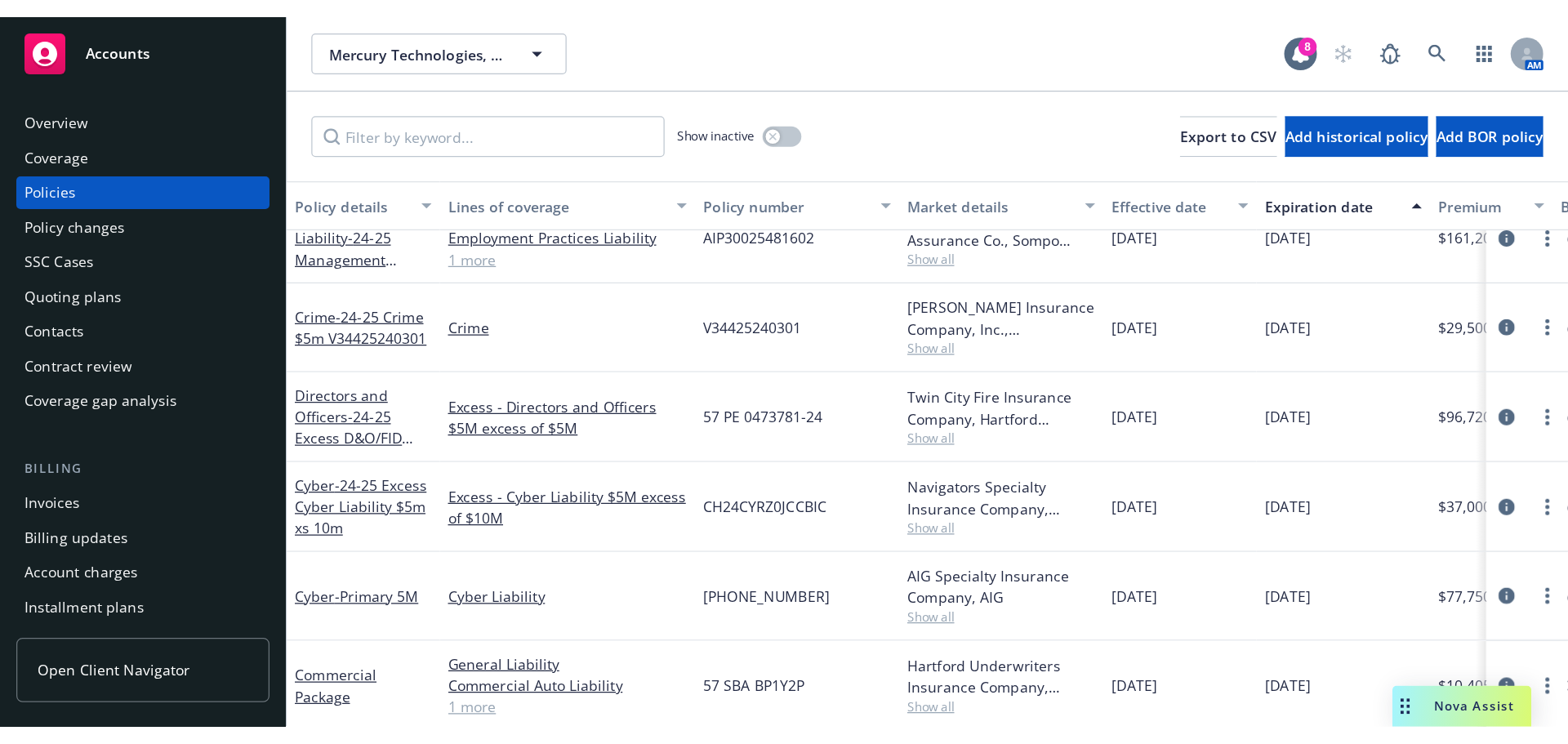
scroll to position [180, 0]
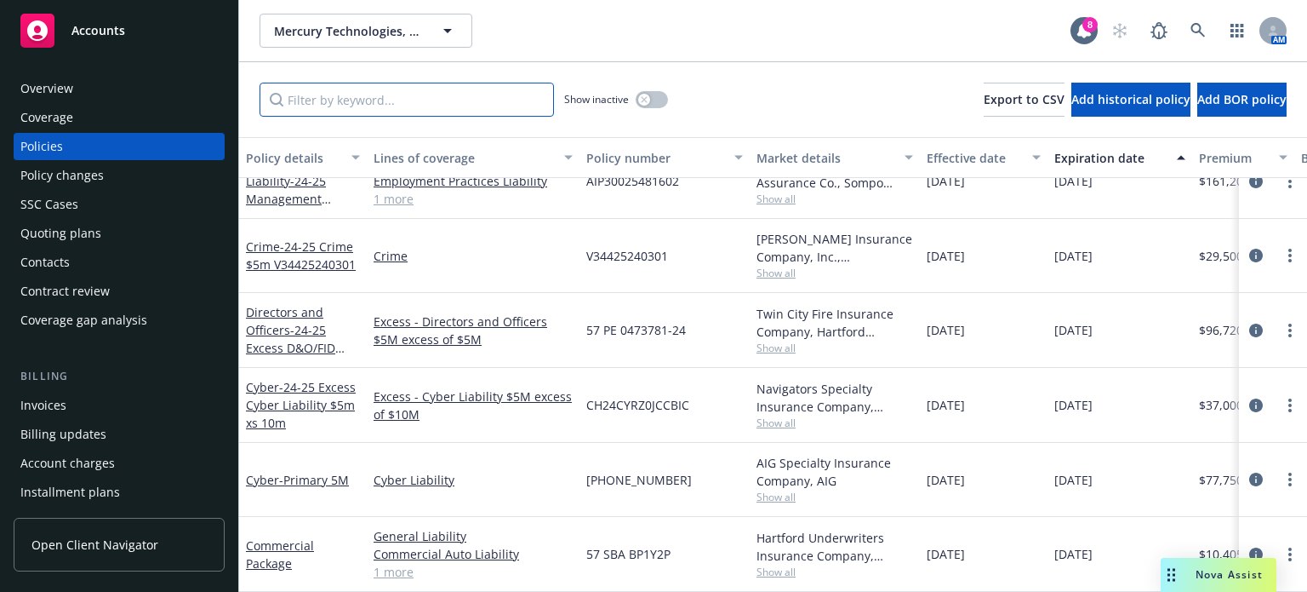
click at [397, 90] on input "Filter by keyword..." at bounding box center [407, 100] width 295 height 34
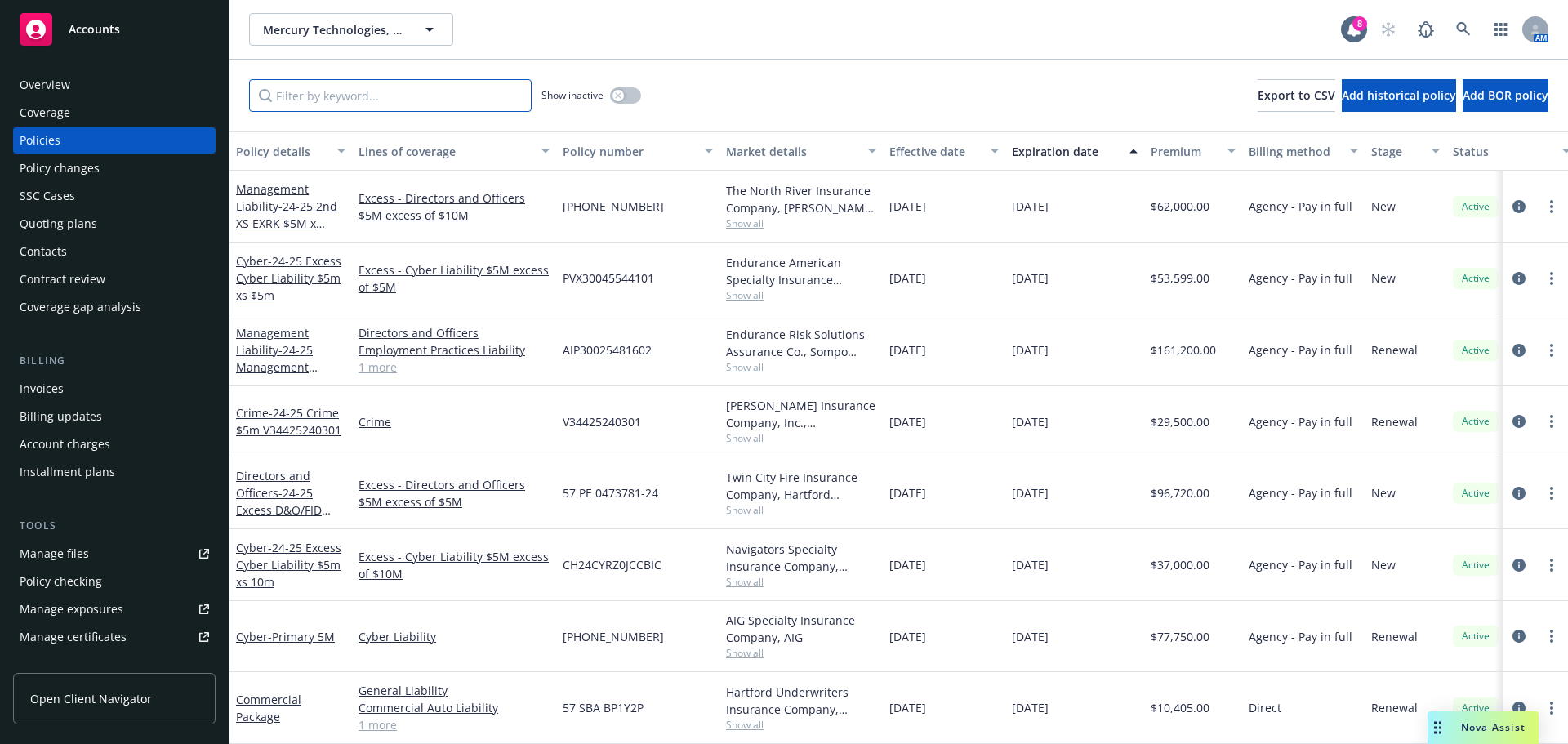
scroll to position [6, 0]
